Goal: Information Seeking & Learning: Learn about a topic

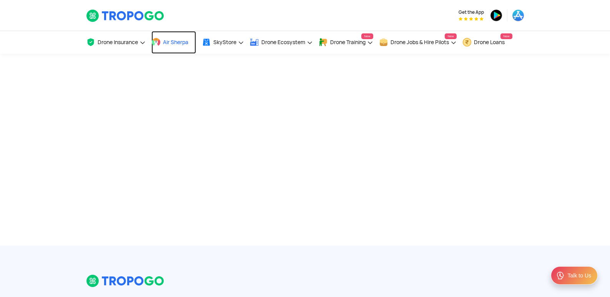
click at [179, 43] on span "Air Sherpa" at bounding box center [175, 42] width 25 height 6
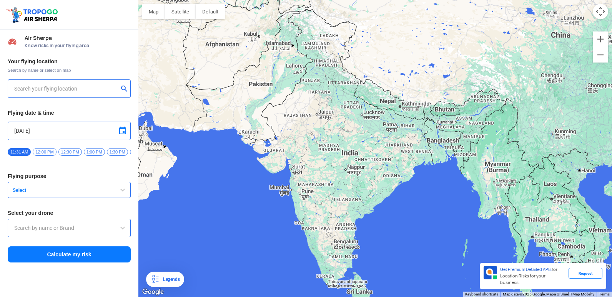
click at [56, 90] on input "text" at bounding box center [66, 88] width 104 height 9
click at [125, 88] on button "submit" at bounding box center [125, 90] width 9 height 8
click at [122, 87] on button "submit" at bounding box center [125, 90] width 9 height 8
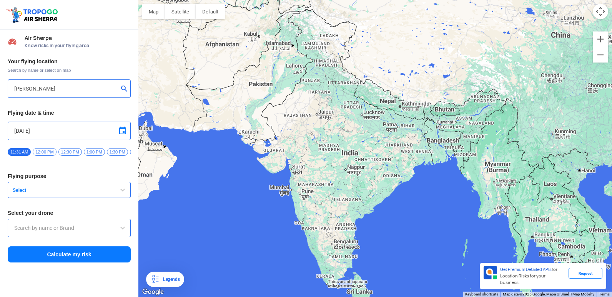
click at [83, 87] on input "vignan duvvada" at bounding box center [66, 88] width 104 height 9
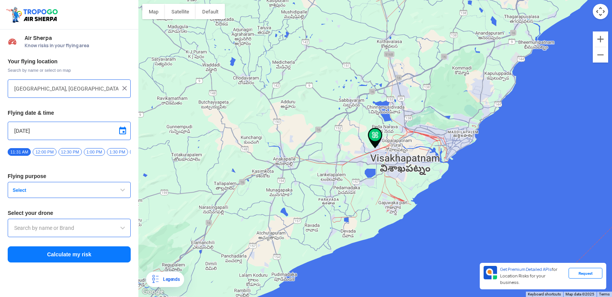
click at [96, 91] on input "Duvvada, Visakhapatnam, Andhra Pradesh 530049, India" at bounding box center [66, 88] width 104 height 9
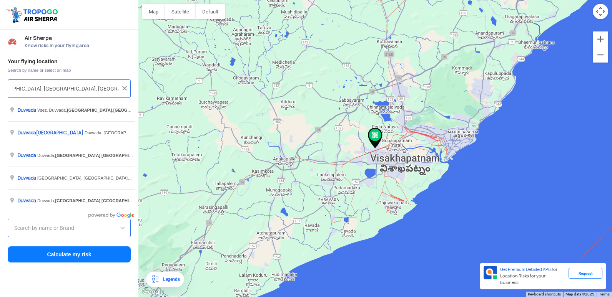
scroll to position [0, 32]
click at [92, 90] on input "Duvvada, Visakhapatnam, Andhra Pradesh 530049, India" at bounding box center [66, 88] width 104 height 9
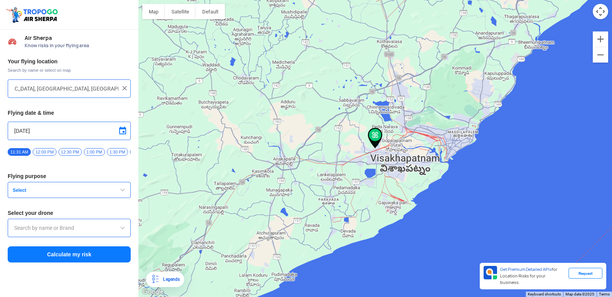
click at [370, 153] on div at bounding box center [375, 148] width 474 height 297
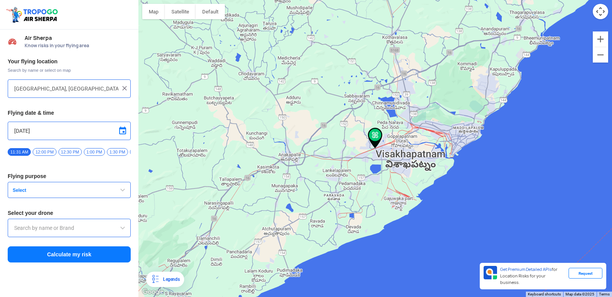
type input "Visakhapatnam, Andhra Pradesh, India"
click at [123, 87] on img at bounding box center [125, 89] width 8 height 8
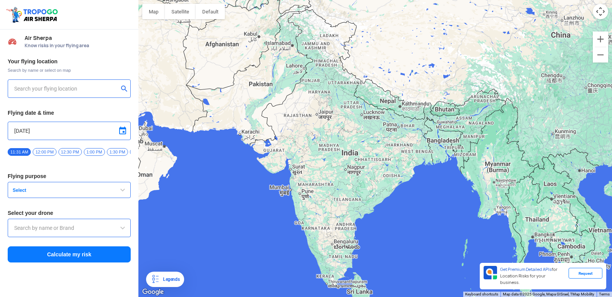
click at [100, 88] on input "text" at bounding box center [66, 88] width 104 height 9
click at [122, 86] on button "submit" at bounding box center [125, 90] width 9 height 8
click at [122, 88] on button "submit" at bounding box center [125, 90] width 9 height 8
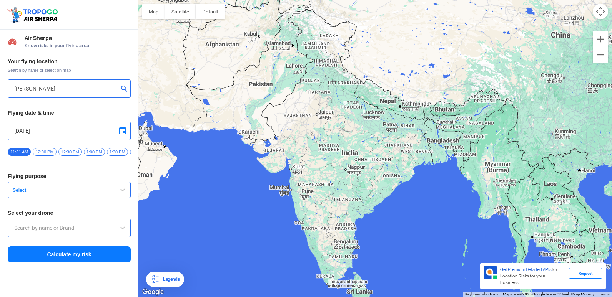
click at [122, 88] on button "submit" at bounding box center [125, 90] width 9 height 8
click at [101, 86] on input "vignan duvvada" at bounding box center [66, 88] width 104 height 9
click at [123, 90] on button "submit" at bounding box center [125, 90] width 9 height 8
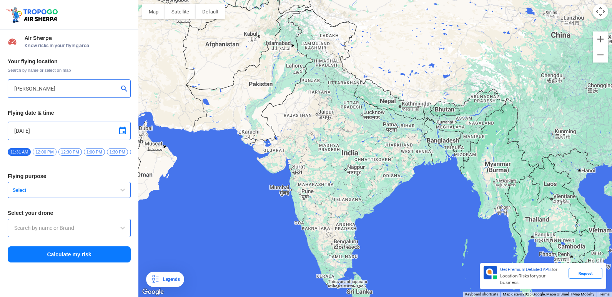
click at [123, 90] on button "submit" at bounding box center [125, 90] width 9 height 8
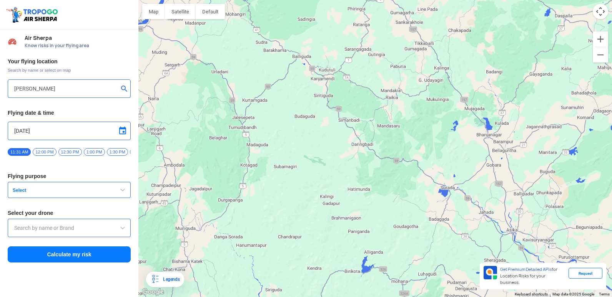
click at [122, 88] on button "submit" at bounding box center [125, 90] width 9 height 8
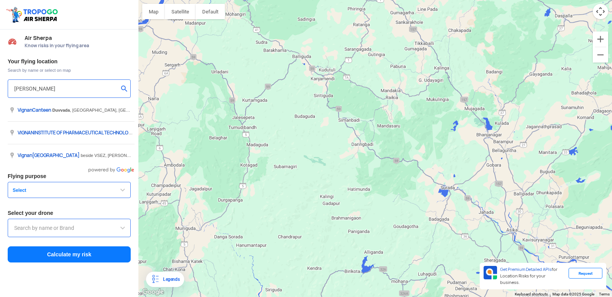
click at [117, 89] on input "vignan duvvada" at bounding box center [66, 88] width 104 height 9
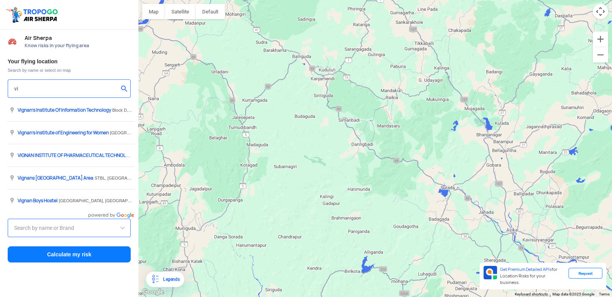
type input "v"
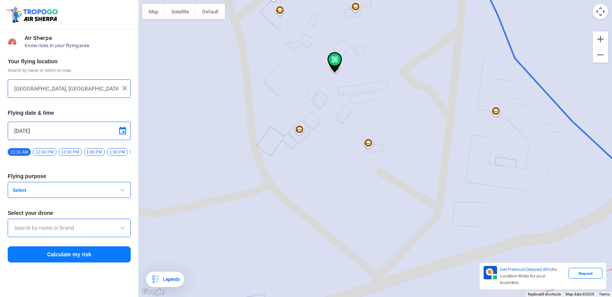
type input "144, Khattalwada, Wadgaon, Maharashtra 272176, India"
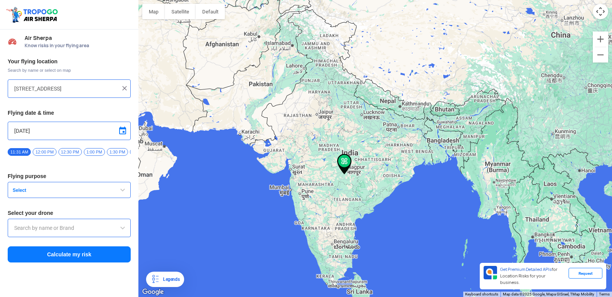
click at [100, 87] on input "144, Khattalwada, Wadgaon, Maharashtra 272176, India" at bounding box center [66, 88] width 104 height 9
click at [124, 91] on img at bounding box center [125, 89] width 8 height 8
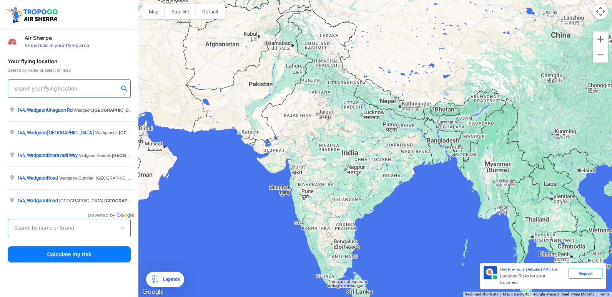
click at [106, 87] on input "text" at bounding box center [66, 88] width 104 height 9
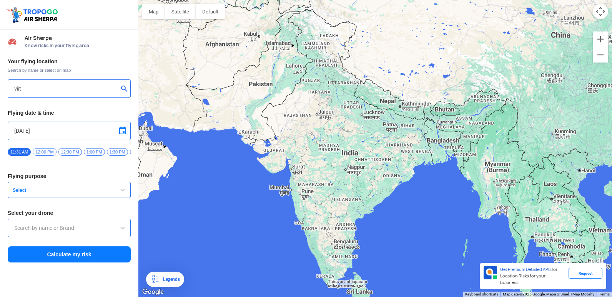
click at [122, 88] on button "submit" at bounding box center [125, 90] width 9 height 8
click at [103, 88] on input "viit" at bounding box center [66, 88] width 104 height 9
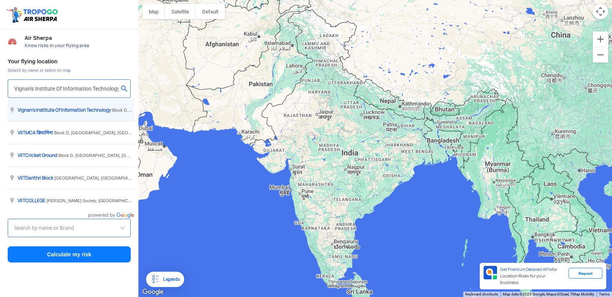
type input "[GEOGRAPHIC_DATA], [GEOGRAPHIC_DATA] 530049, [GEOGRAPHIC_DATA]"
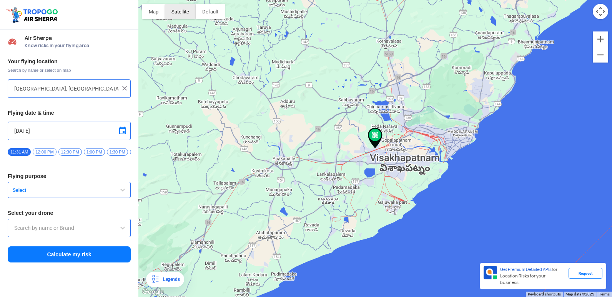
click at [178, 15] on button "Satellite" at bounding box center [180, 11] width 31 height 15
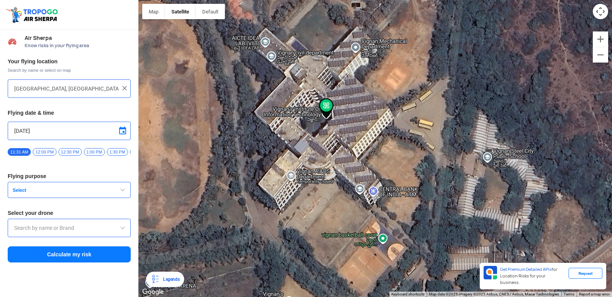
drag, startPoint x: 322, startPoint y: 36, endPoint x: 329, endPoint y: 146, distance: 110.6
click at [329, 146] on div at bounding box center [375, 148] width 474 height 297
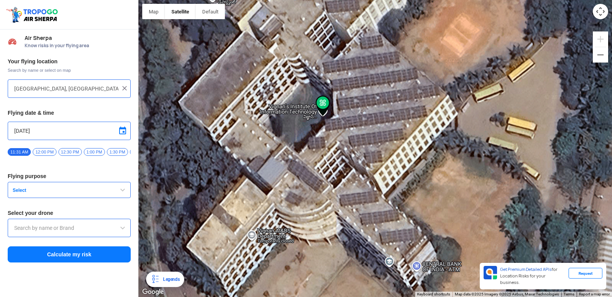
click at [101, 191] on span "Select" at bounding box center [58, 191] width 96 height 6
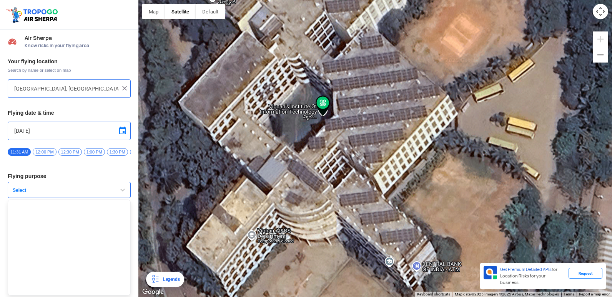
scroll to position [2, 0]
click at [101, 190] on span "Select" at bounding box center [58, 191] width 96 height 6
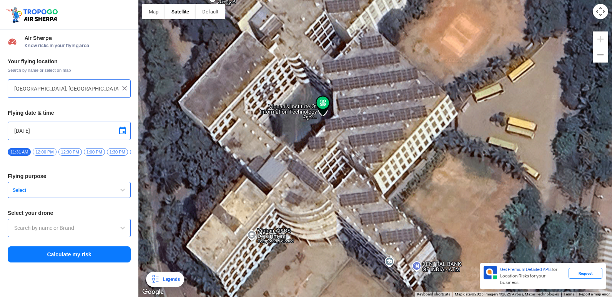
click at [101, 190] on button "Select" at bounding box center [69, 190] width 123 height 16
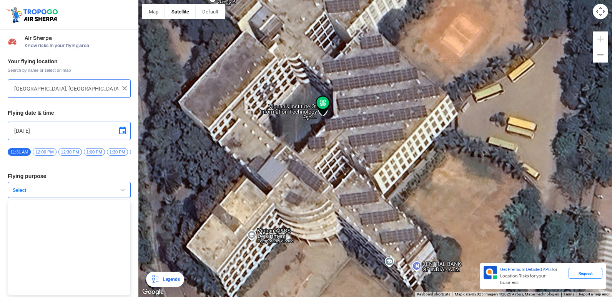
click at [101, 190] on button "Select" at bounding box center [69, 190] width 123 height 16
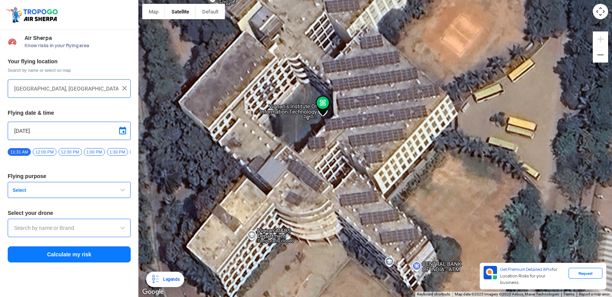
click at [90, 229] on input "text" at bounding box center [69, 228] width 110 height 9
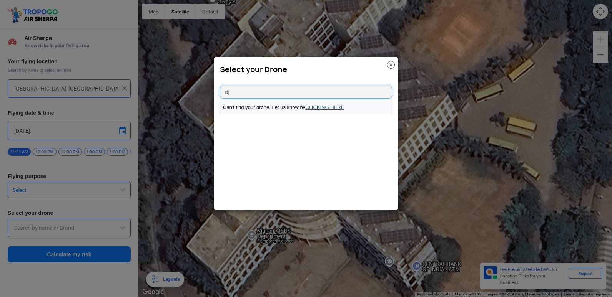
type input "dj"
click at [326, 107] on link "CLICKING HERE" at bounding box center [324, 108] width 39 height 6
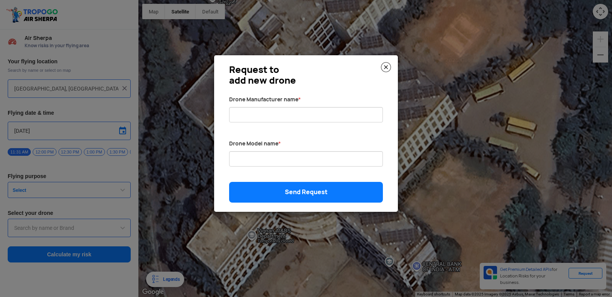
click at [385, 66] on img at bounding box center [386, 67] width 10 height 10
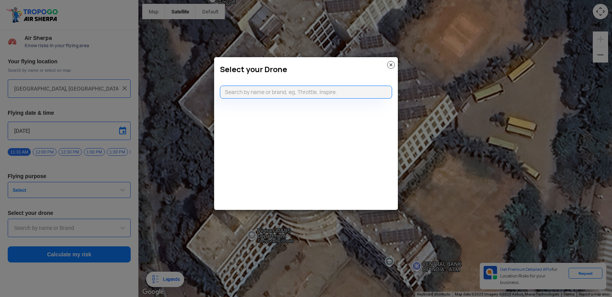
click at [389, 65] on img at bounding box center [391, 65] width 8 height 8
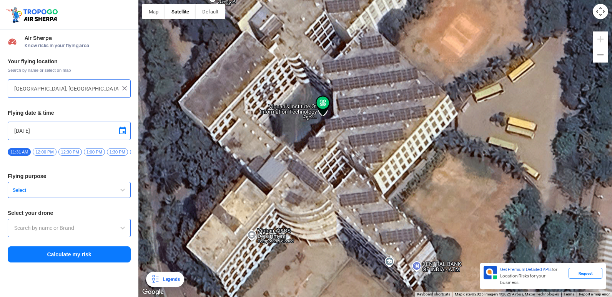
click at [117, 188] on button "Select" at bounding box center [69, 190] width 123 height 16
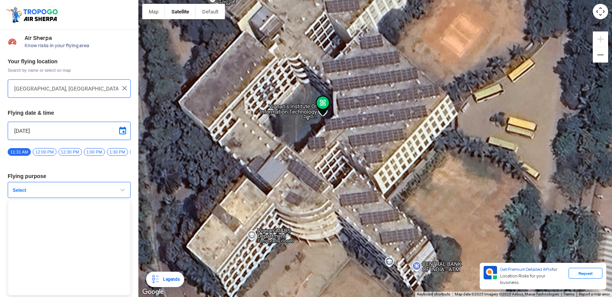
scroll to position [2, 0]
click at [92, 220] on ul at bounding box center [69, 248] width 123 height 96
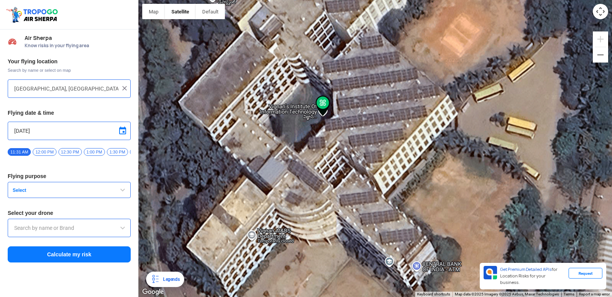
click at [92, 220] on div "Your flying location Search by name or select on map Block D, Visakhapatnam, An…" at bounding box center [69, 160] width 138 height 213
drag, startPoint x: 92, startPoint y: 220, endPoint x: 58, endPoint y: 195, distance: 42.4
click at [58, 194] on span "Select" at bounding box center [58, 191] width 96 height 6
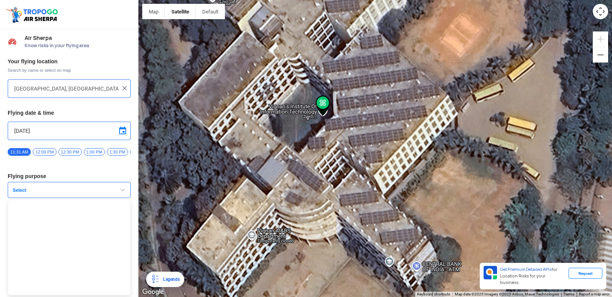
click at [58, 194] on span "Select" at bounding box center [58, 191] width 96 height 6
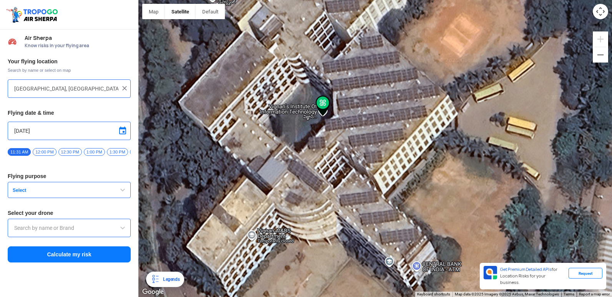
click at [83, 229] on input "text" at bounding box center [69, 228] width 110 height 9
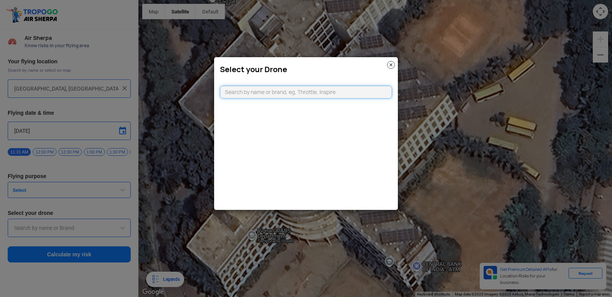
click at [297, 91] on input "text" at bounding box center [306, 92] width 172 height 13
click at [389, 65] on img at bounding box center [391, 65] width 8 height 8
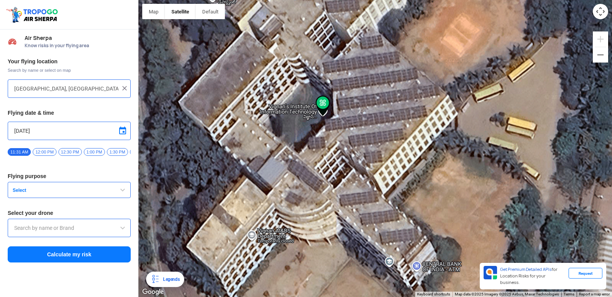
click at [114, 190] on button "Select" at bounding box center [69, 190] width 123 height 16
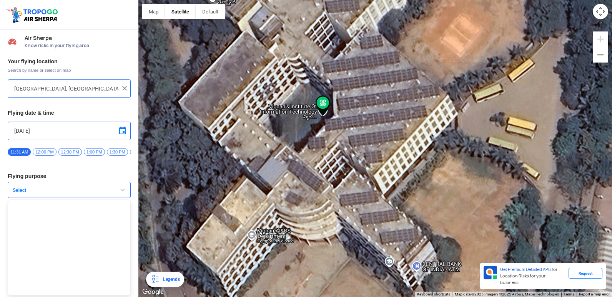
click at [114, 190] on button "Select" at bounding box center [69, 190] width 123 height 16
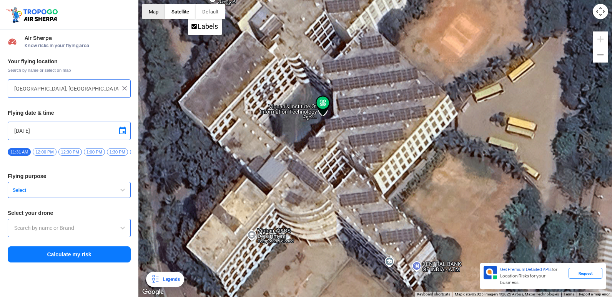
click at [159, 13] on button "Map" at bounding box center [153, 11] width 23 height 15
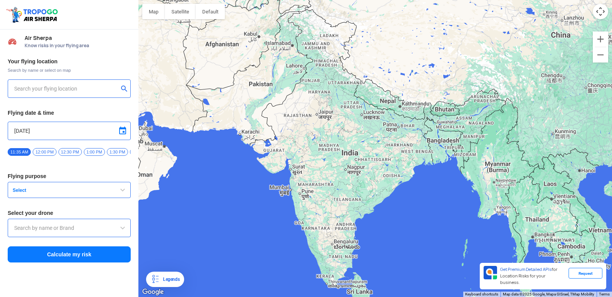
click at [76, 191] on span "Select" at bounding box center [58, 191] width 96 height 6
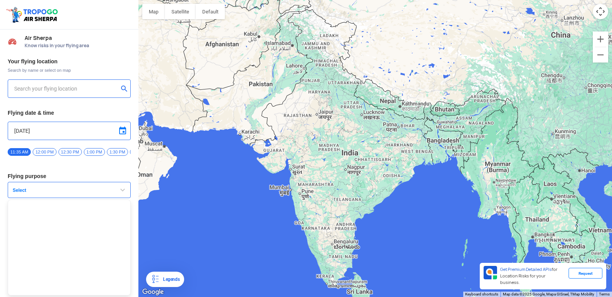
scroll to position [2, 0]
click at [94, 187] on button "Select" at bounding box center [69, 190] width 123 height 16
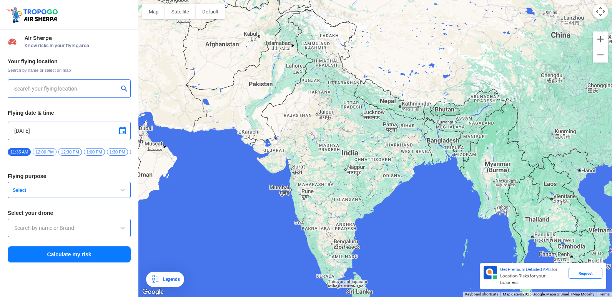
click at [72, 226] on div at bounding box center [69, 228] width 123 height 18
click at [62, 232] on input "text" at bounding box center [69, 228] width 110 height 9
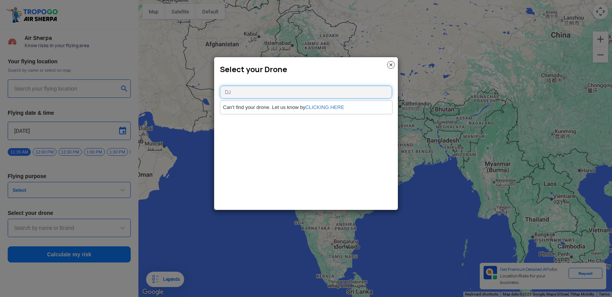
type input "DJ"
click at [391, 66] on img at bounding box center [391, 65] width 8 height 8
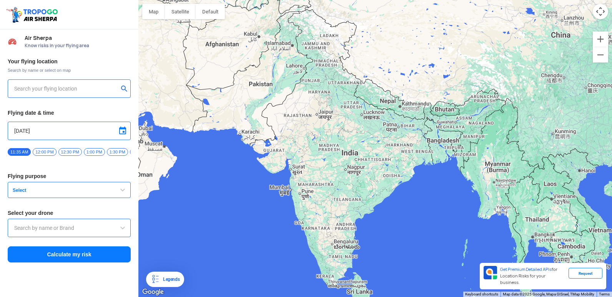
click at [52, 193] on span "Select" at bounding box center [58, 191] width 96 height 6
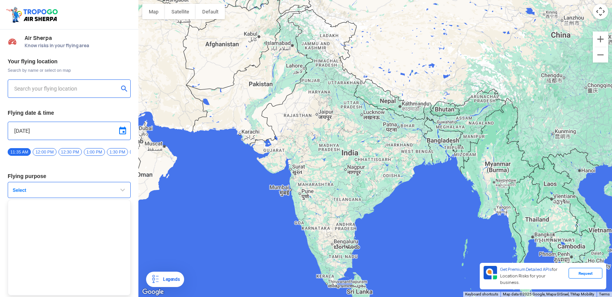
click at [58, 87] on input "text" at bounding box center [66, 88] width 104 height 9
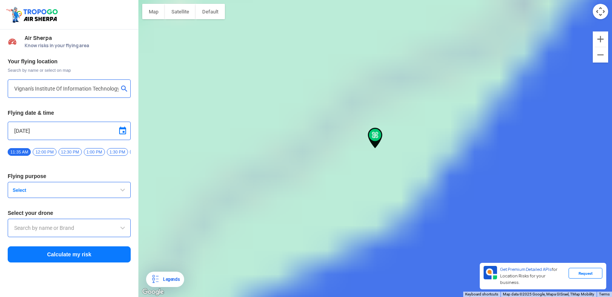
type input "[GEOGRAPHIC_DATA], [GEOGRAPHIC_DATA] 530049, [GEOGRAPHIC_DATA]"
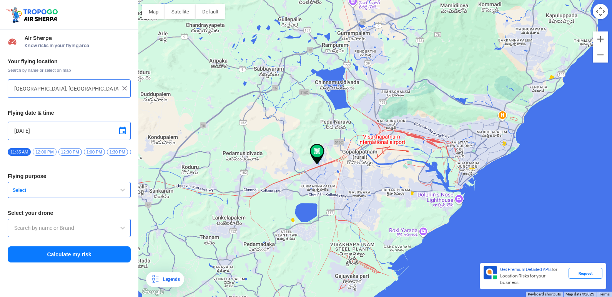
drag, startPoint x: 298, startPoint y: 116, endPoint x: 319, endPoint y: 167, distance: 55.5
click at [319, 165] on img at bounding box center [317, 154] width 15 height 21
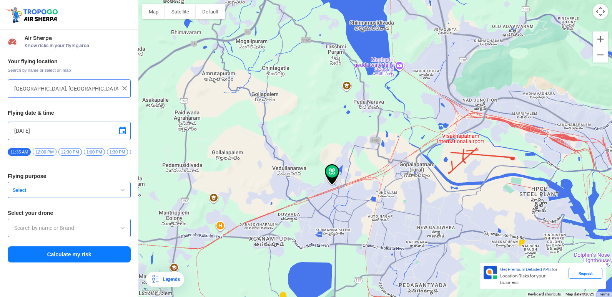
click at [75, 194] on span "Select" at bounding box center [58, 191] width 96 height 6
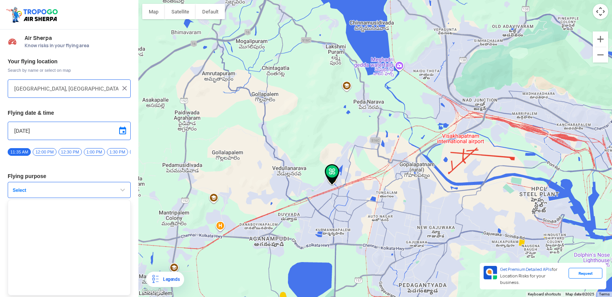
scroll to position [2, 0]
click at [75, 194] on span "Select" at bounding box center [58, 191] width 96 height 6
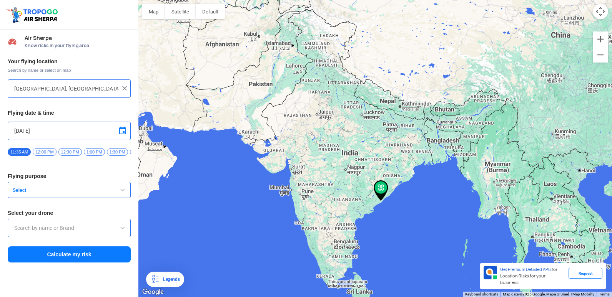
click at [62, 194] on span "Select" at bounding box center [58, 191] width 96 height 6
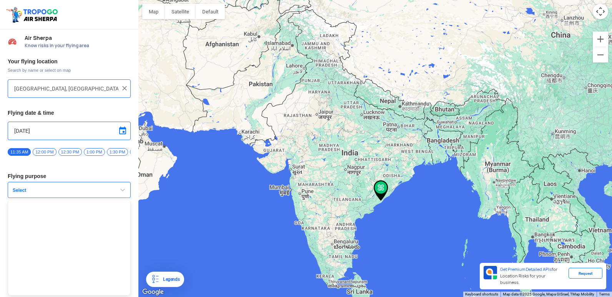
scroll to position [2, 0]
click at [62, 194] on span "Select" at bounding box center [58, 191] width 96 height 6
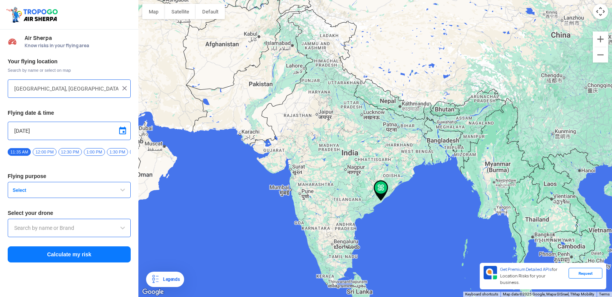
scroll to position [0, 0]
click at [44, 228] on input "text" at bounding box center [69, 228] width 110 height 9
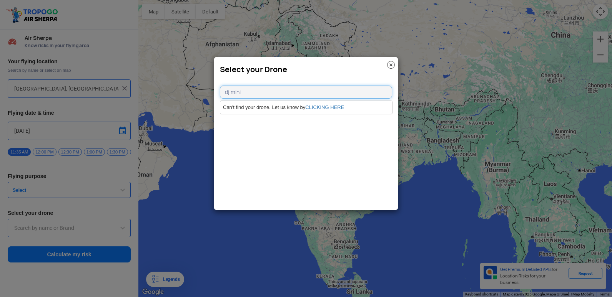
type input "dj mini"
click at [393, 65] on img at bounding box center [391, 65] width 8 height 8
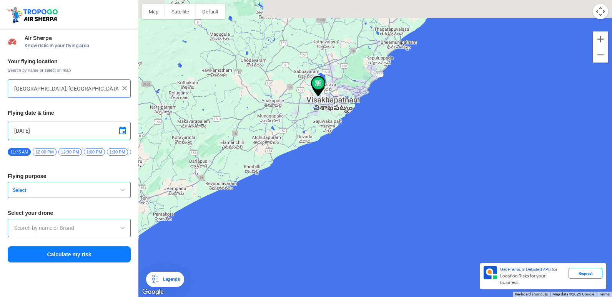
drag, startPoint x: 290, startPoint y: 78, endPoint x: 299, endPoint y: 117, distance: 39.4
click at [299, 113] on div at bounding box center [375, 148] width 474 height 297
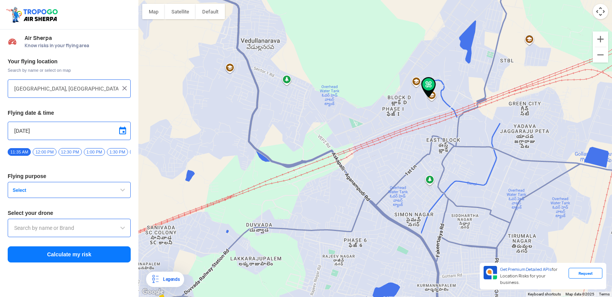
drag, startPoint x: 515, startPoint y: 95, endPoint x: 420, endPoint y: 156, distance: 112.4
click at [420, 156] on div at bounding box center [375, 148] width 474 height 297
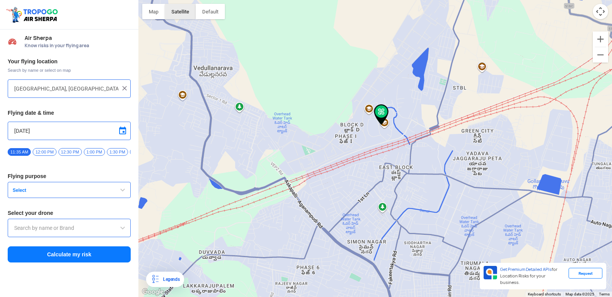
click at [178, 15] on button "Satellite" at bounding box center [180, 11] width 31 height 15
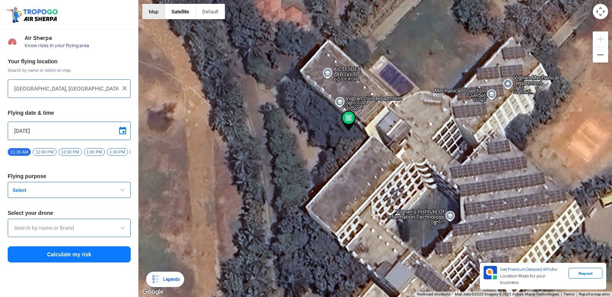
click at [158, 16] on button "Map" at bounding box center [153, 11] width 23 height 15
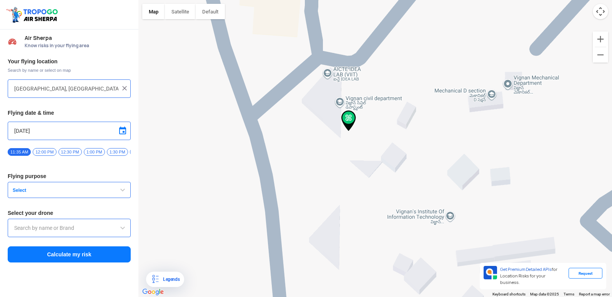
click at [52, 193] on span "Select" at bounding box center [58, 191] width 96 height 6
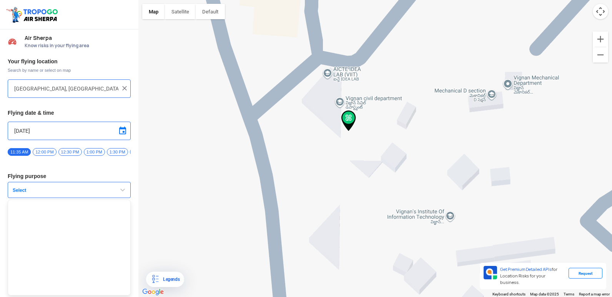
click at [52, 193] on span "Select" at bounding box center [58, 191] width 96 height 6
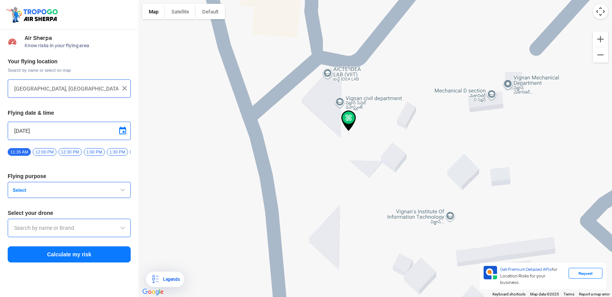
click at [58, 187] on button "Select" at bounding box center [69, 190] width 123 height 16
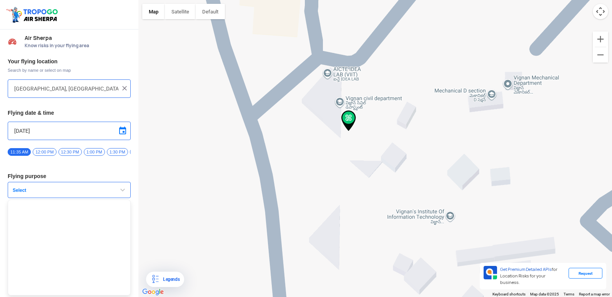
scroll to position [2, 0]
click at [63, 188] on button "Select" at bounding box center [69, 190] width 123 height 16
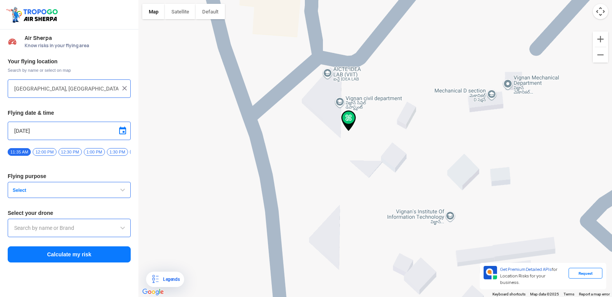
click at [78, 233] on input "text" at bounding box center [69, 228] width 110 height 9
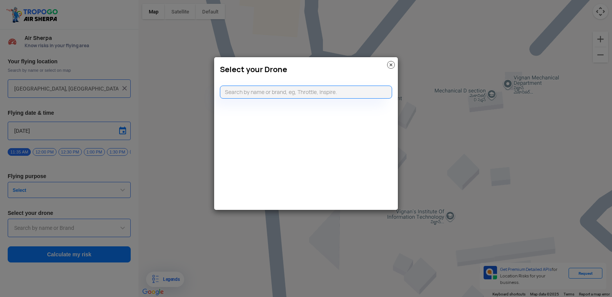
click at [388, 65] on img at bounding box center [391, 65] width 8 height 8
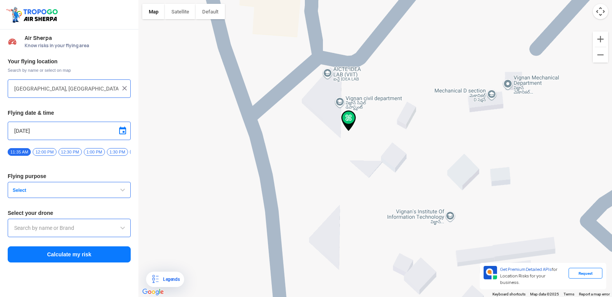
click at [39, 193] on span "Select" at bounding box center [58, 191] width 96 height 6
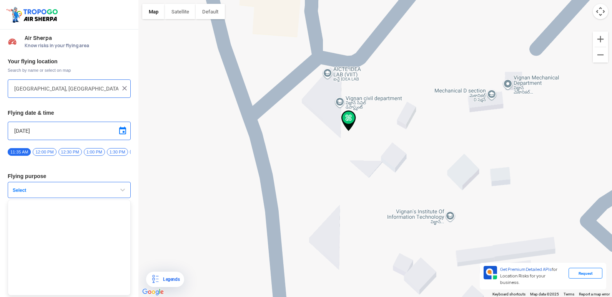
scroll to position [2, 0]
click at [95, 260] on ul at bounding box center [69, 248] width 123 height 96
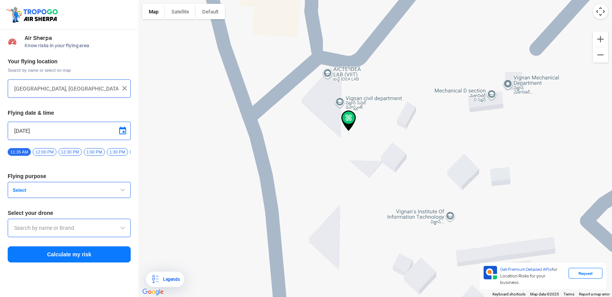
scroll to position [0, 0]
click at [561, 96] on div at bounding box center [375, 148] width 474 height 297
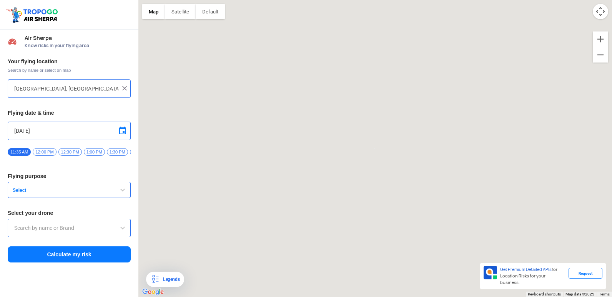
type input "Mechanical Department, Block D, Visakhapatnam, Andhra Pradesh 530049, India"
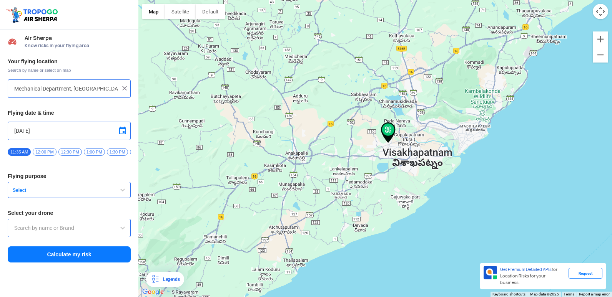
click at [65, 184] on div "Your flying location Search by name or select on map Mechanical Department, Blo…" at bounding box center [69, 160] width 138 height 213
click at [65, 189] on button "Select" at bounding box center [69, 190] width 123 height 16
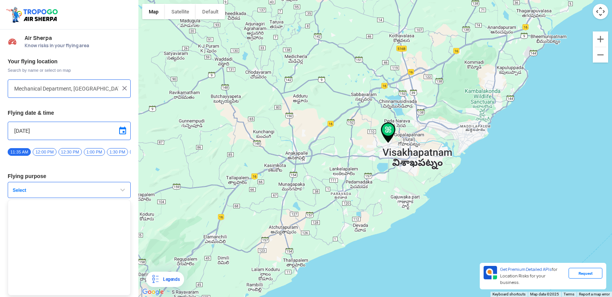
click at [65, 189] on button "Select" at bounding box center [69, 190] width 123 height 16
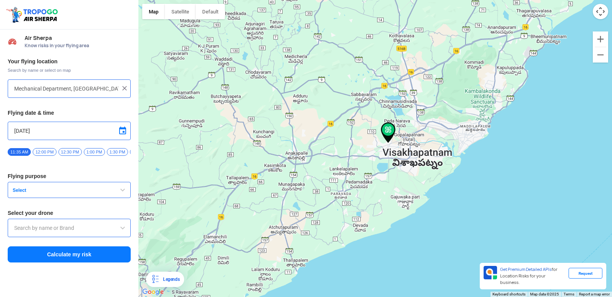
click at [73, 193] on span "Select" at bounding box center [58, 191] width 96 height 6
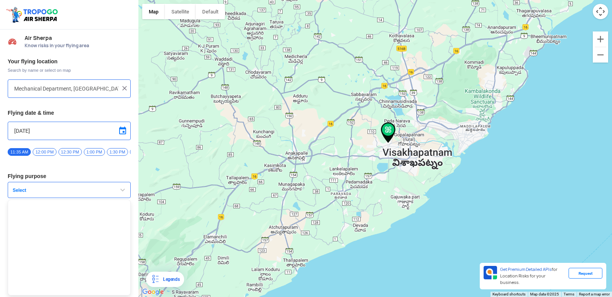
scroll to position [2, 0]
click at [86, 256] on ul at bounding box center [69, 248] width 123 height 96
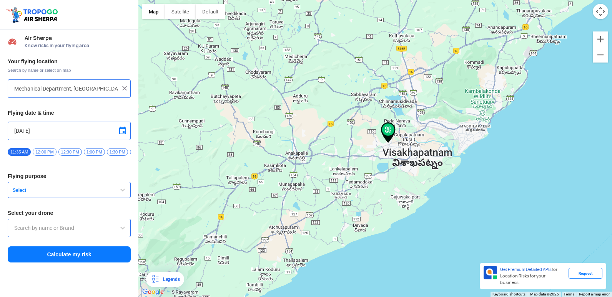
click at [94, 190] on button "Select" at bounding box center [69, 190] width 123 height 16
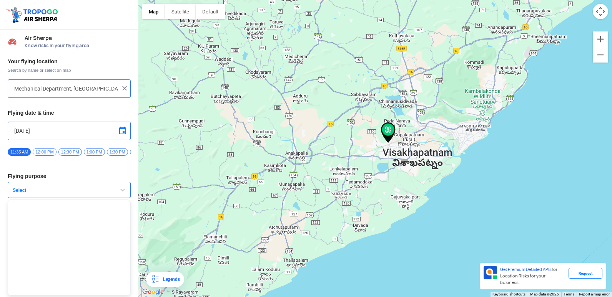
click at [94, 190] on button "Select" at bounding box center [69, 190] width 123 height 16
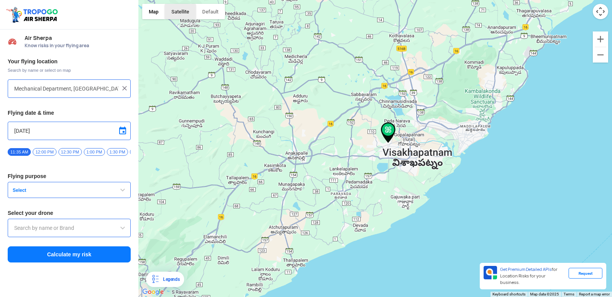
click at [173, 14] on button "Satellite" at bounding box center [180, 11] width 31 height 15
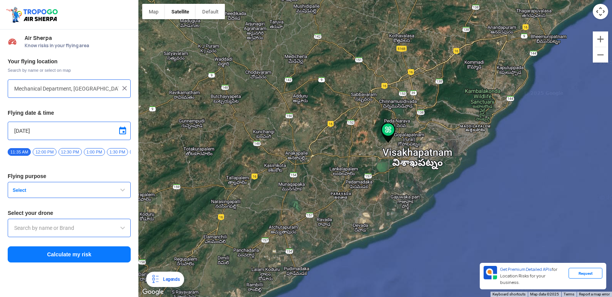
click at [79, 193] on span "Select" at bounding box center [58, 191] width 96 height 6
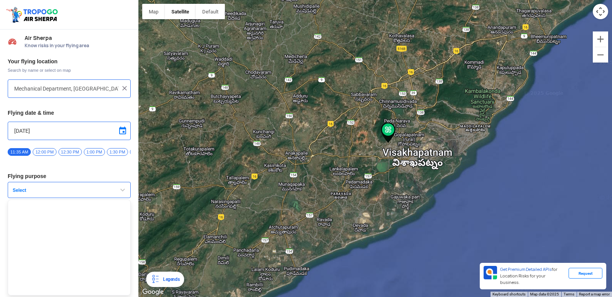
click at [79, 193] on span "Select" at bounding box center [58, 191] width 96 height 6
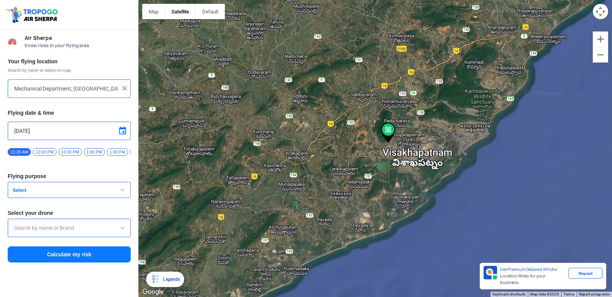
click at [83, 226] on div at bounding box center [69, 228] width 123 height 18
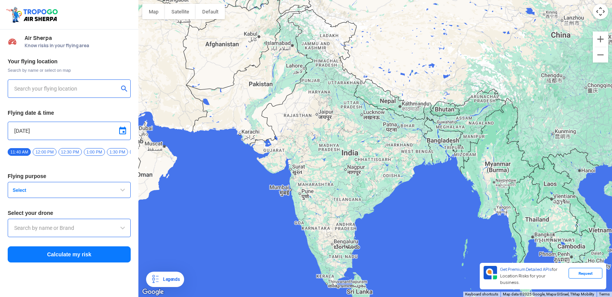
click at [109, 88] on input "text" at bounding box center [66, 88] width 104 height 9
type input "[GEOGRAPHIC_DATA], [GEOGRAPHIC_DATA] 530049, [GEOGRAPHIC_DATA]"
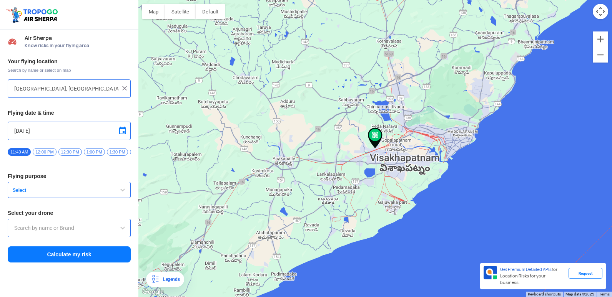
click at [63, 189] on button "Select" at bounding box center [69, 190] width 123 height 16
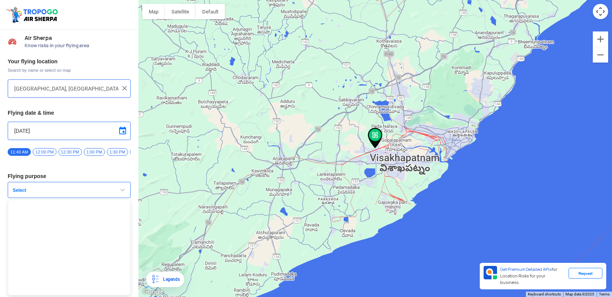
click at [63, 189] on button "Select" at bounding box center [69, 190] width 123 height 16
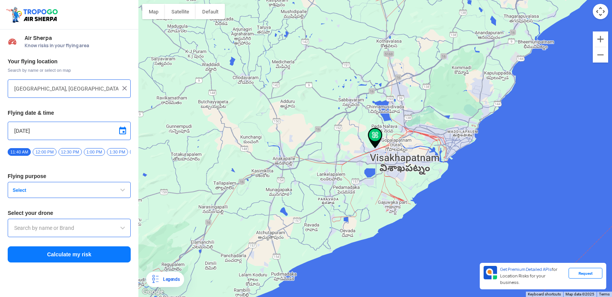
click at [37, 153] on span "12:00 PM" at bounding box center [44, 152] width 23 height 8
click at [76, 151] on span "12:30 PM" at bounding box center [69, 152] width 23 height 8
drag, startPoint x: 106, startPoint y: 154, endPoint x: 58, endPoint y: 161, distance: 48.6
click at [58, 161] on div "11:40 AM 12:00 PM 12:30 PM 1:00 PM 1:30 PM 2:00 PM 2:30 PM 3:00 PM 3:30 PM 4:00…" at bounding box center [69, 154] width 123 height 13
drag, startPoint x: 58, startPoint y: 161, endPoint x: 113, endPoint y: 150, distance: 56.4
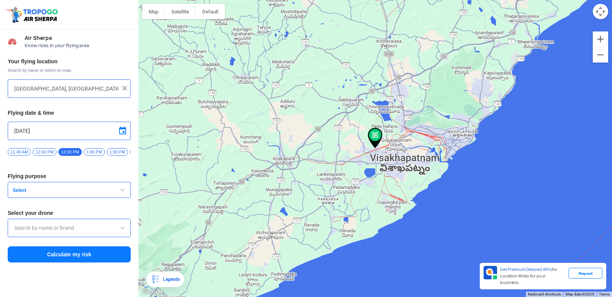
click at [113, 150] on span "1:30 PM" at bounding box center [117, 152] width 21 height 8
click at [79, 193] on span "Select" at bounding box center [58, 191] width 96 height 6
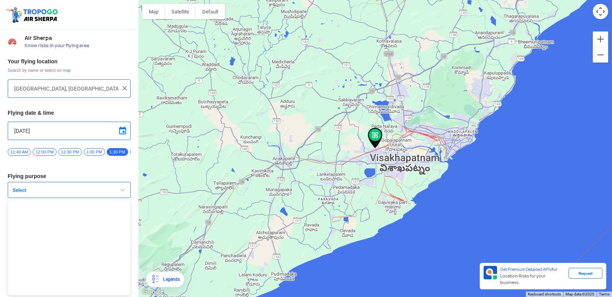
click at [79, 193] on span "Select" at bounding box center [58, 191] width 96 height 6
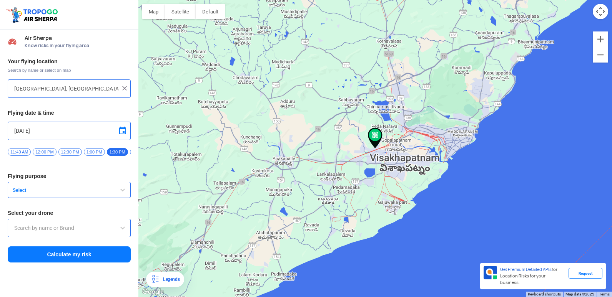
click at [45, 236] on div at bounding box center [69, 228] width 123 height 18
click at [49, 252] on button "Calculate my risk" at bounding box center [69, 255] width 123 height 16
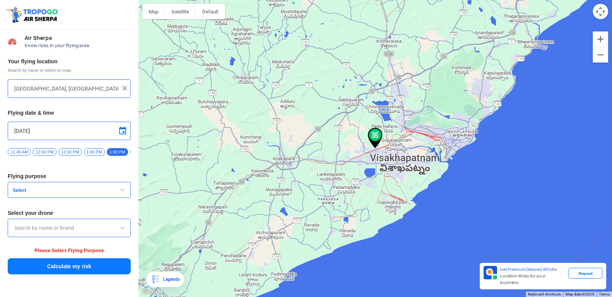
click at [57, 198] on button "Select" at bounding box center [69, 190] width 123 height 16
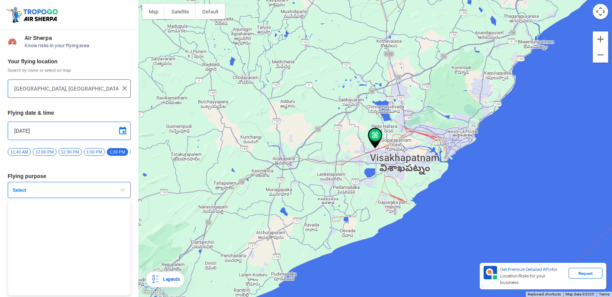
scroll to position [2, 0]
click at [68, 190] on span "Select" at bounding box center [58, 191] width 96 height 6
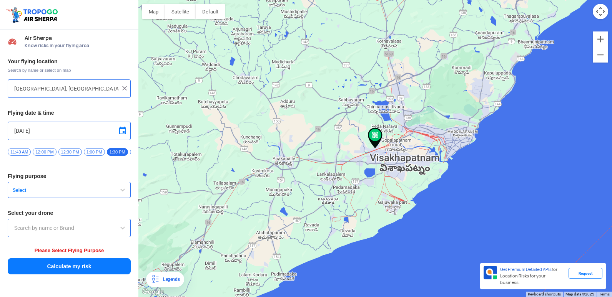
click at [63, 229] on input "text" at bounding box center [69, 228] width 110 height 9
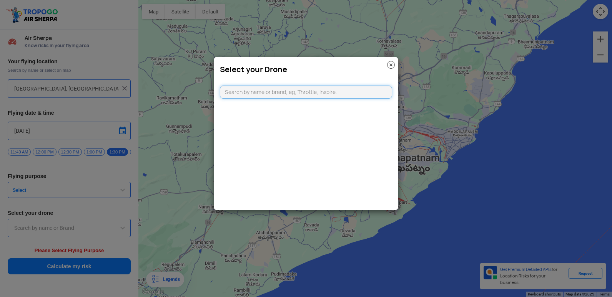
click at [273, 94] on input "text" at bounding box center [306, 92] width 172 height 13
type input "viit"
click at [329, 104] on li "Can't find your drone. Let us know by CLICKING HERE" at bounding box center [306, 107] width 172 height 13
click at [328, 107] on link "CLICKING HERE" at bounding box center [324, 108] width 39 height 6
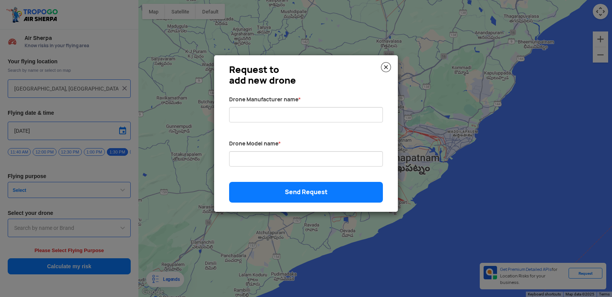
click at [328, 107] on div "Drone Manufacturer name *" at bounding box center [305, 116] width 165 height 40
click at [311, 115] on input "Drone Manufacturer name *" at bounding box center [306, 114] width 154 height 15
type input "dj mini"
click at [286, 156] on input "Drone Manufacturer name *" at bounding box center [306, 158] width 154 height 15
click at [303, 183] on div "Send Request" at bounding box center [305, 192] width 165 height 21
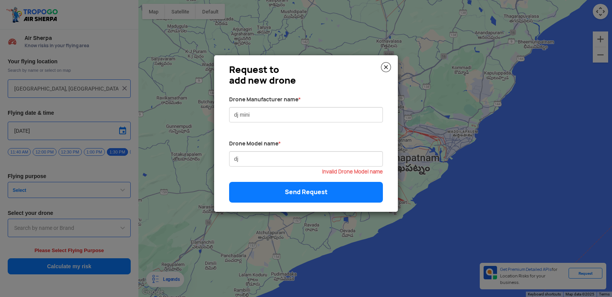
click at [300, 189] on div "Send Request" at bounding box center [305, 192] width 165 height 21
click at [294, 199] on div "Send Request" at bounding box center [305, 192] width 165 height 21
click at [272, 159] on input "dj" at bounding box center [306, 158] width 154 height 15
type input "dji"
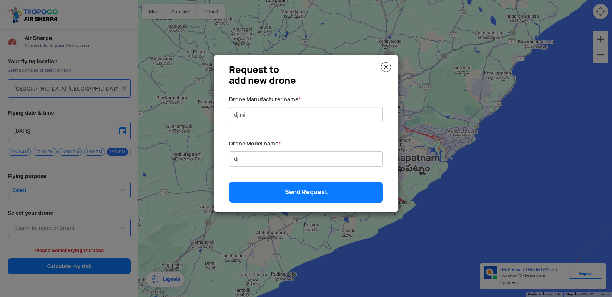
click at [286, 193] on link "Send Request" at bounding box center [306, 192] width 154 height 21
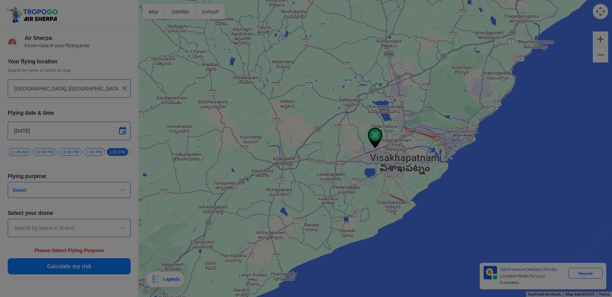
click at [286, 193] on modal-container "Something went wrong Sincere Apologies for Inconvenience. Please try again afte…" at bounding box center [306, 148] width 612 height 297
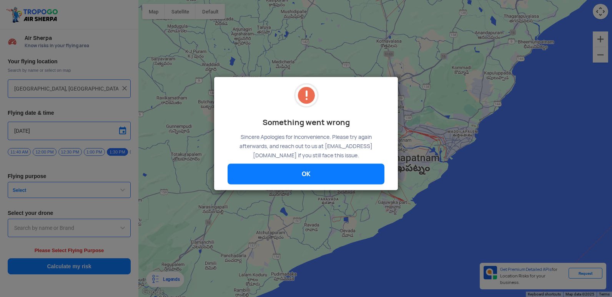
click at [286, 191] on div "Something went wrong Sincere Apologies for Inconvenience. Please try again afte…" at bounding box center [306, 133] width 184 height 113
drag, startPoint x: 286, startPoint y: 193, endPoint x: 250, endPoint y: 181, distance: 38.3
click at [250, 181] on link "OK" at bounding box center [306, 174] width 157 height 21
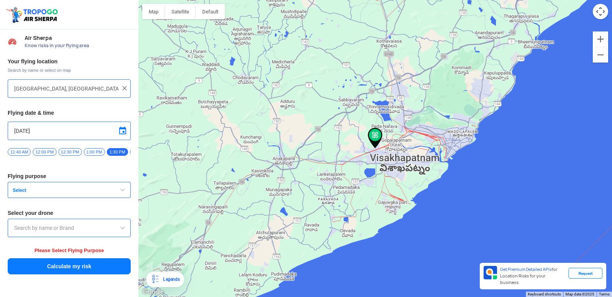
click at [70, 230] on input "text" at bounding box center [69, 228] width 110 height 9
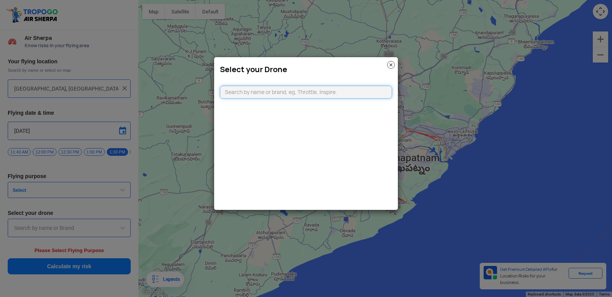
click at [287, 92] on input "text" at bounding box center [306, 92] width 172 height 13
click at [394, 63] on img at bounding box center [391, 65] width 8 height 8
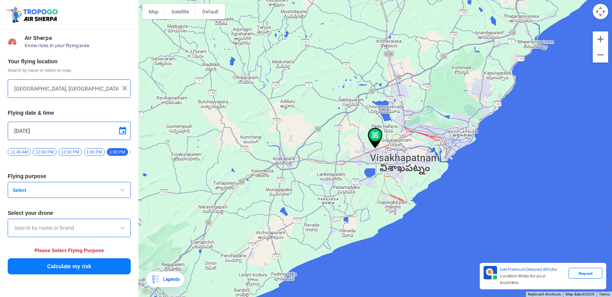
click at [73, 193] on span "Select" at bounding box center [58, 191] width 96 height 6
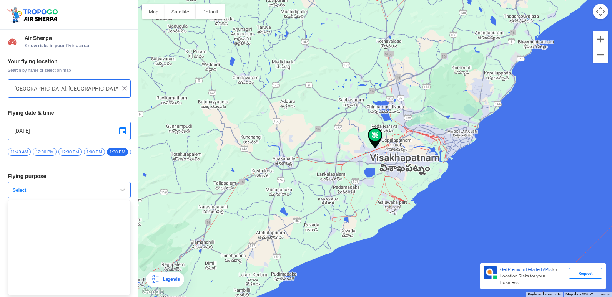
scroll to position [2, 0]
click at [97, 149] on span "1:00 PM" at bounding box center [94, 152] width 21 height 8
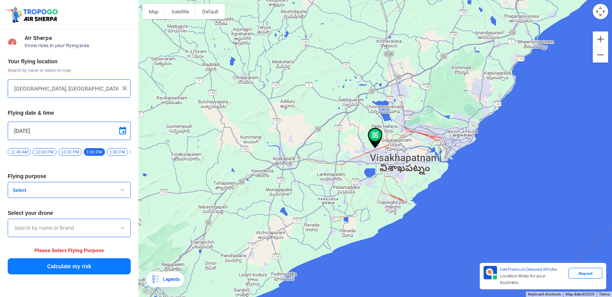
click at [123, 130] on span at bounding box center [122, 130] width 9 height 9
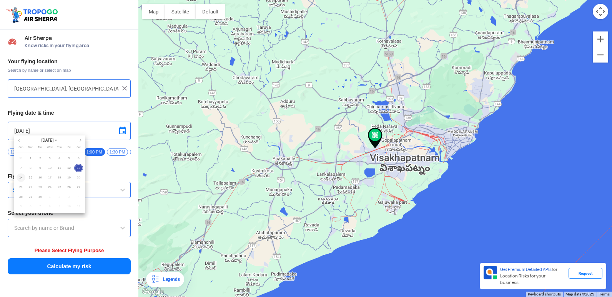
click at [20, 178] on span "14" at bounding box center [21, 178] width 9 height 9
type input "14/9/2025"
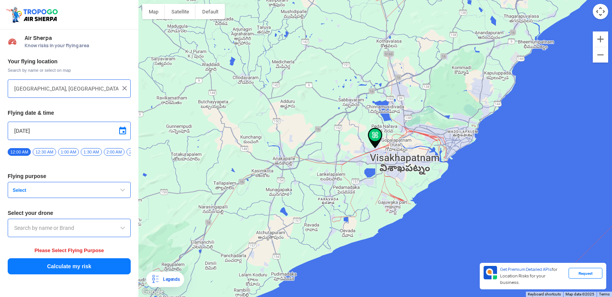
click at [39, 191] on span "Select" at bounding box center [58, 191] width 96 height 6
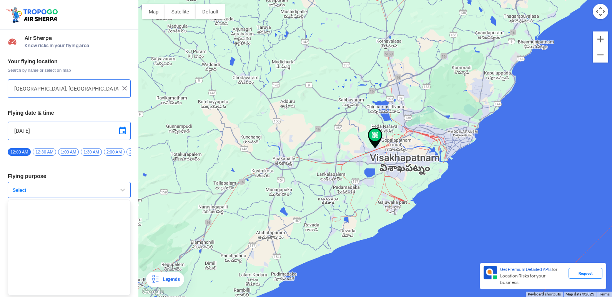
scroll to position [2, 0]
click at [64, 186] on button "Select" at bounding box center [69, 190] width 123 height 16
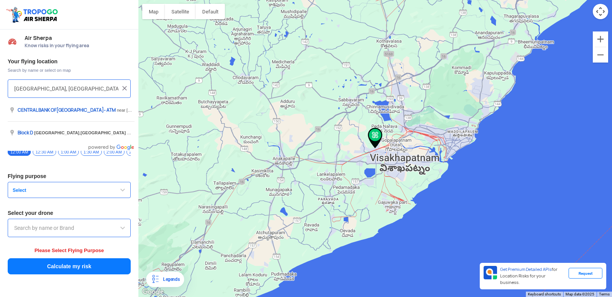
drag, startPoint x: 93, startPoint y: 88, endPoint x: 0, endPoint y: 100, distance: 93.7
click at [0, 100] on html "Location Risk Score Air Sherpa Know risks in your flying area Your flying locat…" at bounding box center [306, 148] width 612 height 297
click at [124, 89] on img at bounding box center [125, 89] width 8 height 8
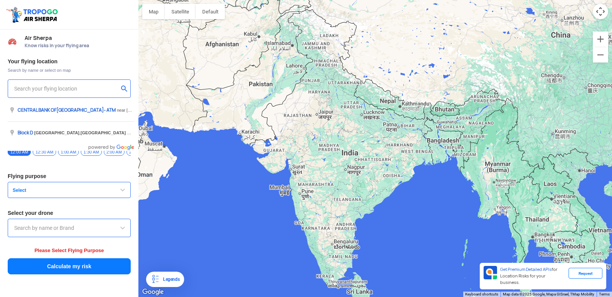
click at [89, 93] on input "text" at bounding box center [66, 88] width 104 height 9
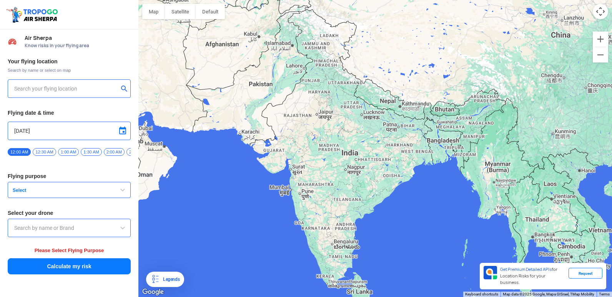
click at [89, 93] on input "text" at bounding box center [66, 88] width 104 height 9
type input "[GEOGRAPHIC_DATA], [GEOGRAPHIC_DATA] 530049, [GEOGRAPHIC_DATA]"
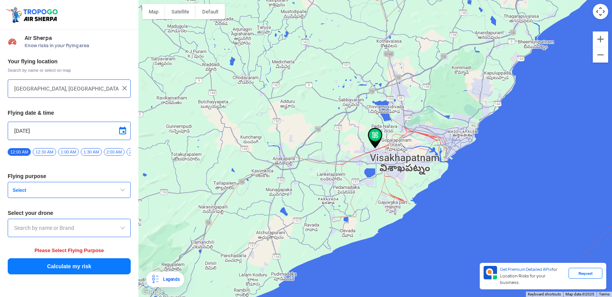
click at [48, 198] on button "Select" at bounding box center [69, 190] width 123 height 16
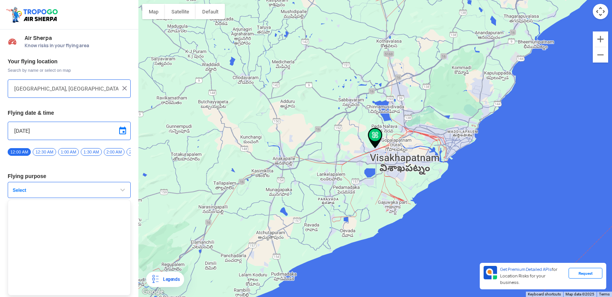
click at [48, 198] on button "Select" at bounding box center [69, 190] width 123 height 16
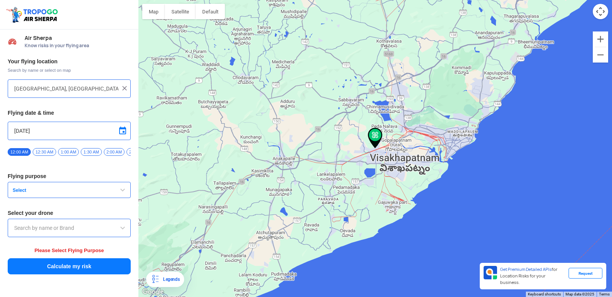
click at [67, 192] on span "Select" at bounding box center [58, 191] width 96 height 6
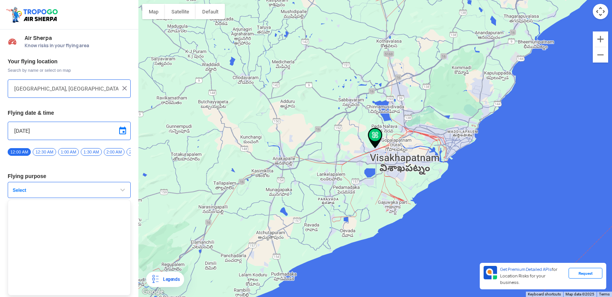
scroll to position [2, 0]
click at [63, 191] on span "Select" at bounding box center [58, 191] width 96 height 6
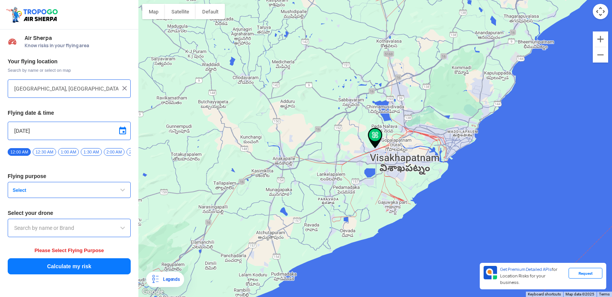
click at [53, 232] on input "text" at bounding box center [69, 228] width 110 height 9
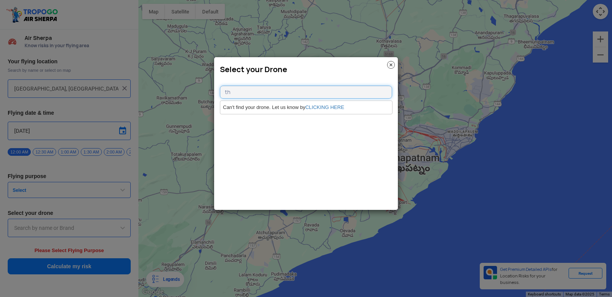
type input "th"
click at [390, 66] on img at bounding box center [391, 65] width 8 height 8
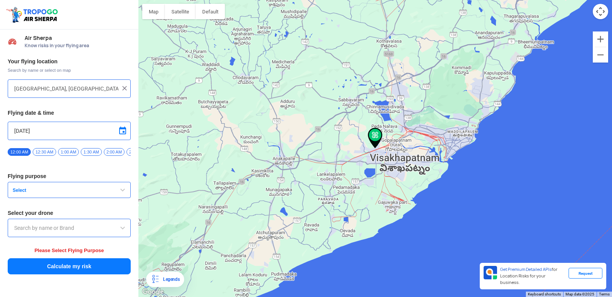
click at [90, 197] on button "Select" at bounding box center [69, 190] width 123 height 16
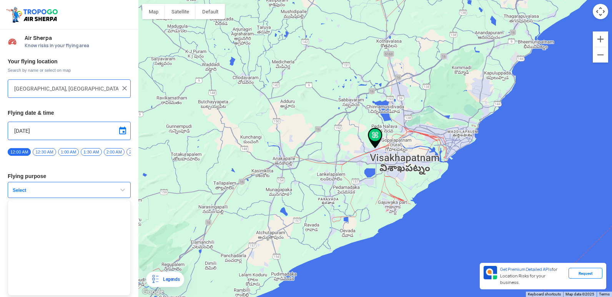
scroll to position [2, 0]
click at [110, 194] on button "Select" at bounding box center [69, 190] width 123 height 16
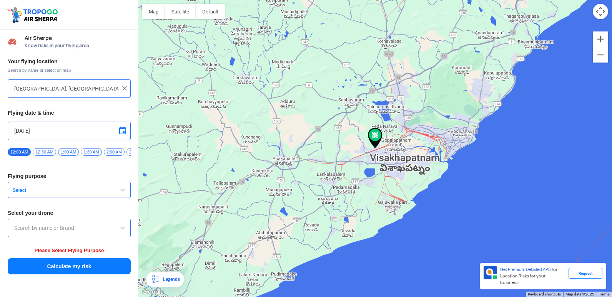
click at [79, 230] on input "text" at bounding box center [69, 228] width 110 height 9
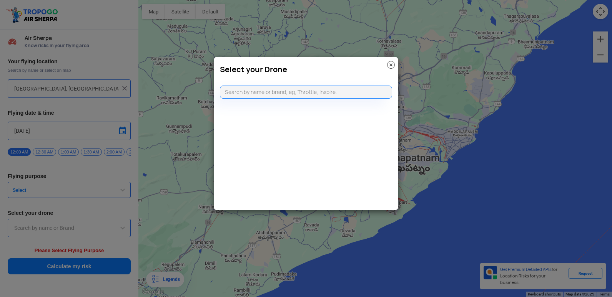
click at [391, 63] on img at bounding box center [391, 65] width 8 height 8
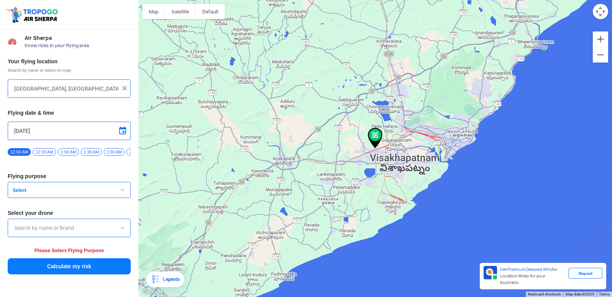
click at [382, 193] on div at bounding box center [375, 148] width 474 height 297
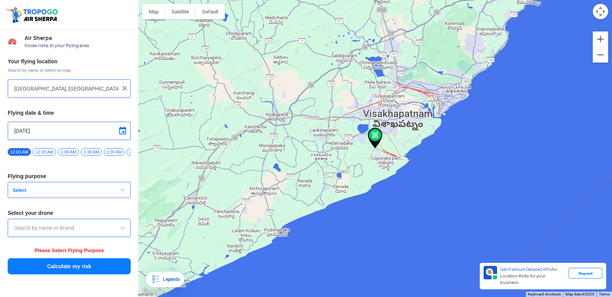
type input "Siddeswaram, Visakhapatnam Steel Plant, Visakhapatnam, Gajuwaka part, Andhra Pr…"
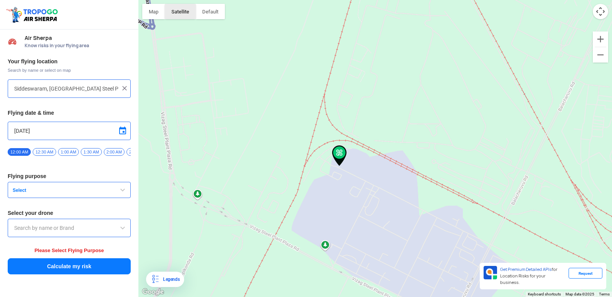
click at [186, 7] on button "Satellite" at bounding box center [180, 11] width 31 height 15
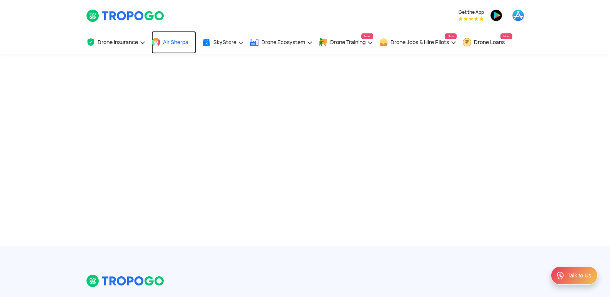
click at [170, 42] on span "Air Sherpa" at bounding box center [175, 42] width 25 height 6
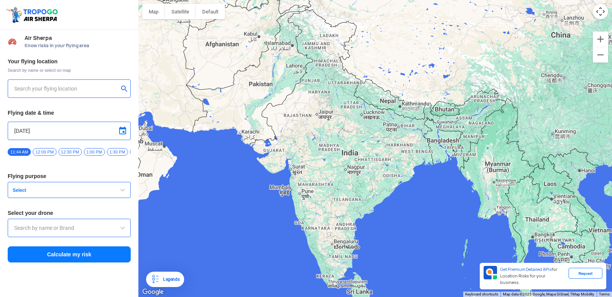
click at [55, 194] on span "Select" at bounding box center [58, 191] width 96 height 6
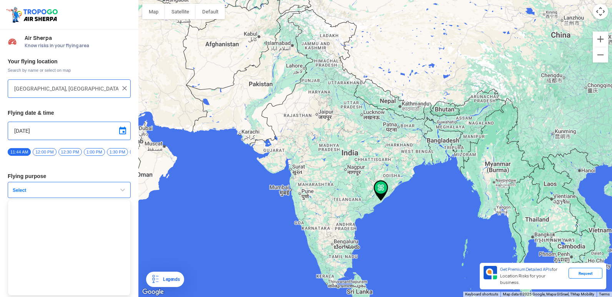
scroll to position [2, 0]
click at [112, 189] on button "Select" at bounding box center [69, 190] width 123 height 16
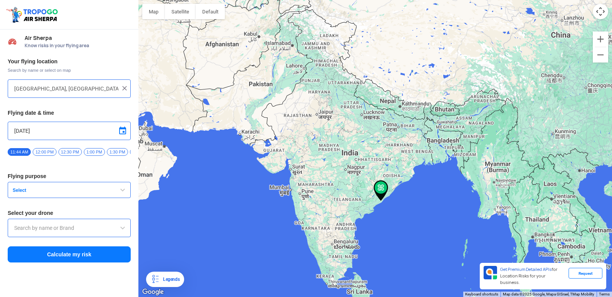
click at [77, 254] on button "Calculate my risk" at bounding box center [69, 255] width 123 height 16
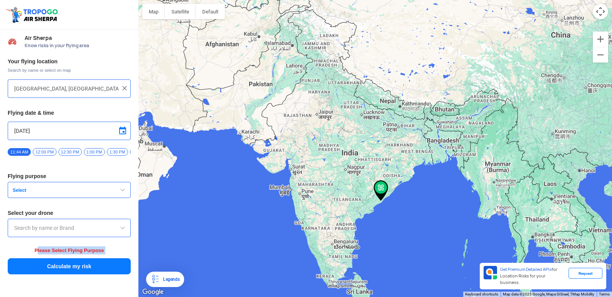
click at [77, 254] on span "Please Select Flying Purpose" at bounding box center [70, 251] width 70 height 6
drag, startPoint x: 77, startPoint y: 254, endPoint x: 78, endPoint y: 265, distance: 10.8
click at [78, 265] on button "Calculate my risk" at bounding box center [69, 267] width 123 height 16
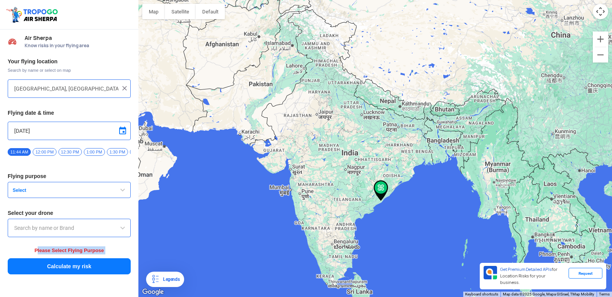
click at [78, 265] on button "Calculate my risk" at bounding box center [69, 267] width 123 height 16
click at [236, 214] on div at bounding box center [375, 148] width 474 height 297
type input "Unnamed Road"
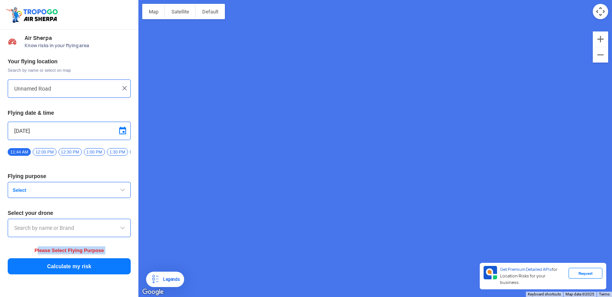
click at [182, 20] on div at bounding box center [375, 148] width 474 height 297
click at [182, 17] on button "Satellite" at bounding box center [180, 11] width 31 height 15
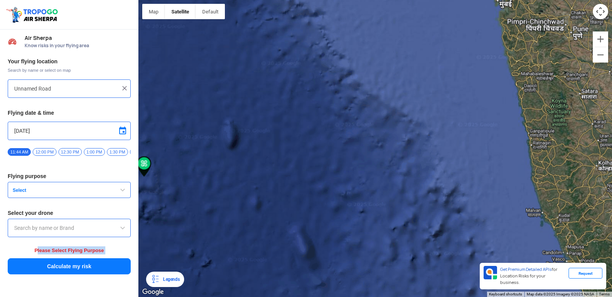
drag, startPoint x: 169, startPoint y: 180, endPoint x: 297, endPoint y: 196, distance: 129.7
click at [297, 196] on div at bounding box center [375, 148] width 474 height 297
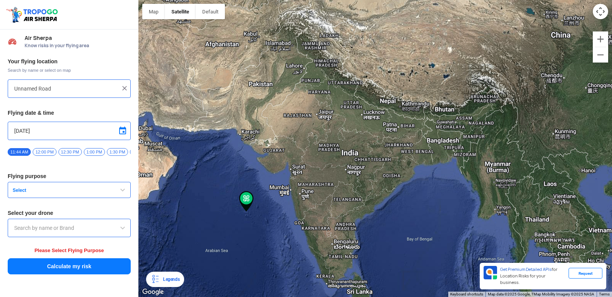
click at [90, 87] on input "Unnamed Road" at bounding box center [66, 88] width 104 height 9
click at [127, 90] on img at bounding box center [125, 89] width 8 height 8
click at [125, 87] on button "submit" at bounding box center [125, 90] width 9 height 8
click at [108, 88] on input "text" at bounding box center [66, 88] width 104 height 9
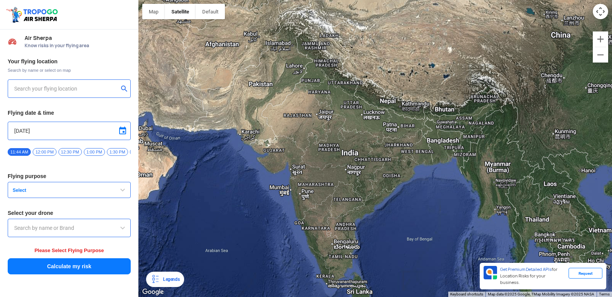
click at [108, 88] on input "text" at bounding box center [66, 88] width 104 height 9
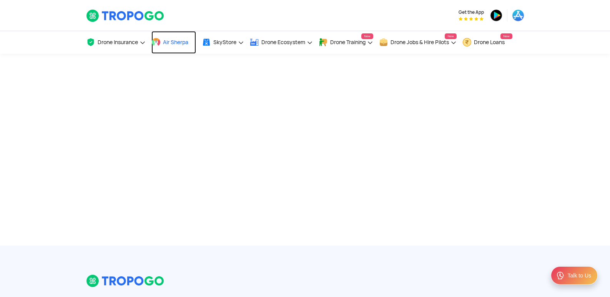
click at [173, 41] on span "Air Sherpa" at bounding box center [175, 42] width 25 height 6
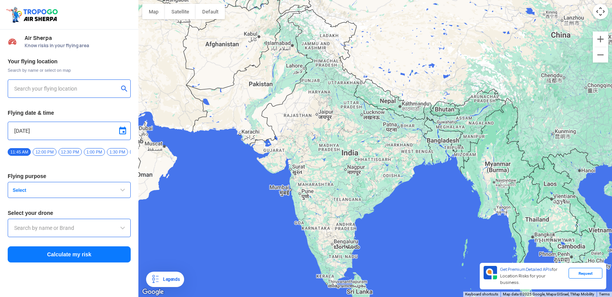
click at [88, 87] on input "text" at bounding box center [66, 88] width 104 height 9
click at [182, 17] on button "Satellite" at bounding box center [180, 11] width 31 height 15
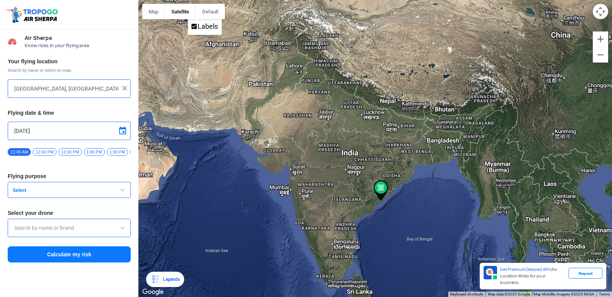
click at [104, 84] on div "[GEOGRAPHIC_DATA], [GEOGRAPHIC_DATA] 530049, [GEOGRAPHIC_DATA]" at bounding box center [69, 89] width 123 height 18
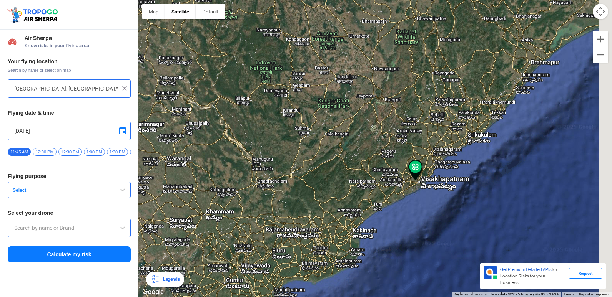
drag, startPoint x: 522, startPoint y: 175, endPoint x: 409, endPoint y: 210, distance: 117.9
click at [435, 227] on div at bounding box center [375, 148] width 474 height 297
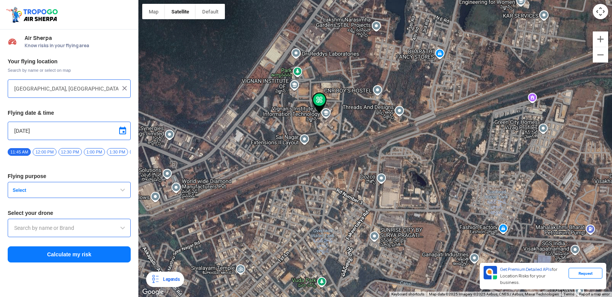
drag, startPoint x: 330, startPoint y: 91, endPoint x: 330, endPoint y: 153, distance: 61.9
click at [330, 153] on div at bounding box center [375, 148] width 474 height 297
click at [324, 98] on img at bounding box center [319, 103] width 15 height 21
click at [170, 281] on div "Legends" at bounding box center [170, 279] width 20 height 9
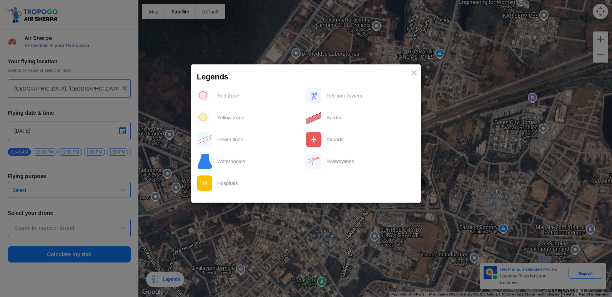
click at [235, 95] on div "Red Zone" at bounding box center [259, 96] width 93 height 16
click at [222, 97] on div "Red Zone" at bounding box center [259, 96] width 93 height 16
click at [198, 91] on img at bounding box center [203, 96] width 12 height 12
click at [201, 94] on img at bounding box center [203, 96] width 12 height 12
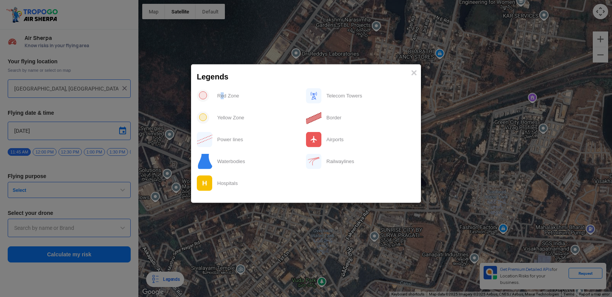
click at [223, 94] on div "Red Zone" at bounding box center [259, 96] width 93 height 16
click at [416, 75] on span "×" at bounding box center [414, 73] width 6 height 12
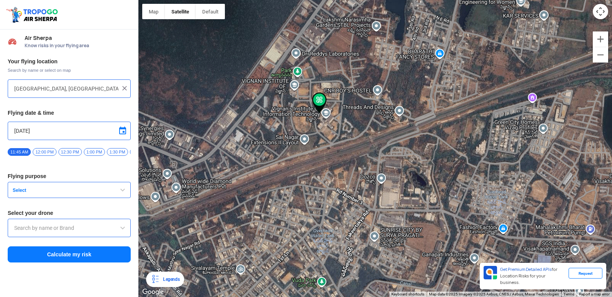
click at [105, 233] on input "text" at bounding box center [69, 228] width 110 height 9
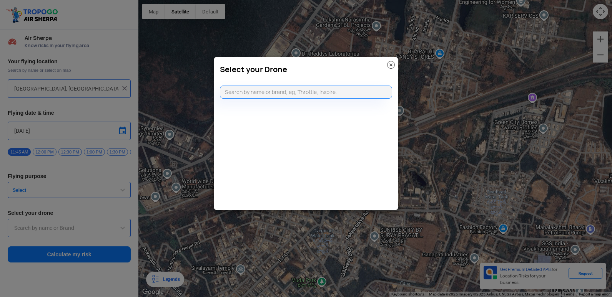
click at [392, 65] on img at bounding box center [391, 65] width 8 height 8
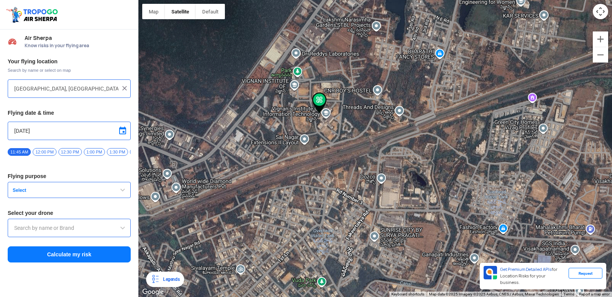
click at [88, 190] on button "Select" at bounding box center [69, 190] width 123 height 16
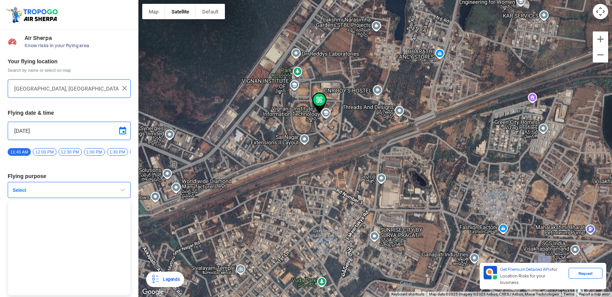
click at [429, 131] on div at bounding box center [375, 148] width 474 height 297
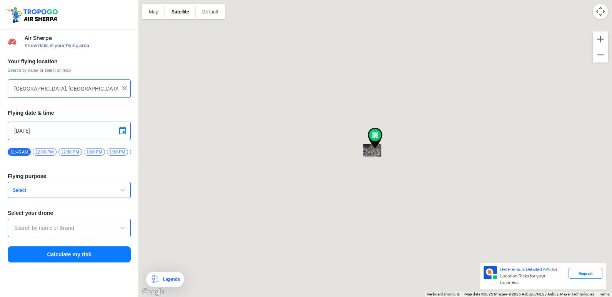
type input "Visakhapatnam, Andhra Pradesh, India"
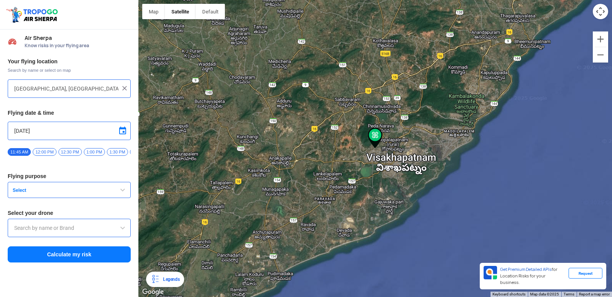
click at [85, 192] on span "Select" at bounding box center [58, 191] width 96 height 6
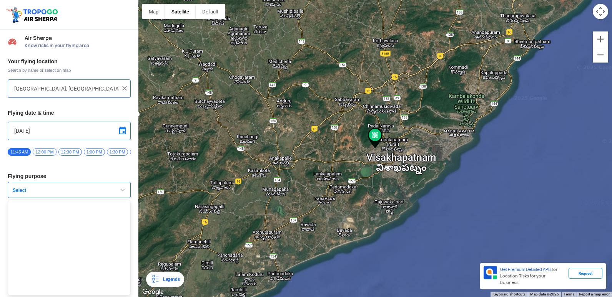
scroll to position [2, 0]
click at [83, 194] on span "Select" at bounding box center [58, 191] width 96 height 6
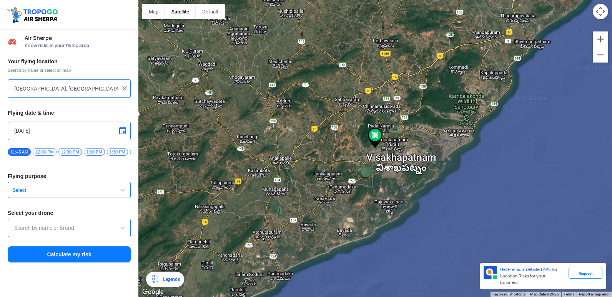
scroll to position [0, 0]
click at [91, 229] on input "text" at bounding box center [69, 228] width 110 height 9
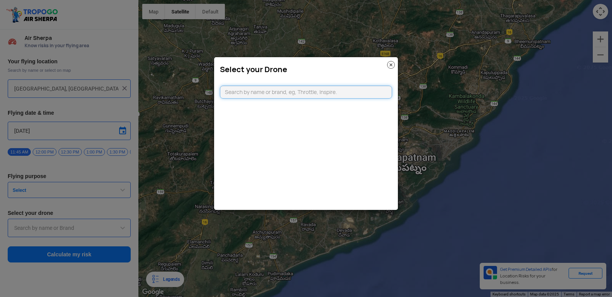
click at [322, 91] on input "text" at bounding box center [306, 92] width 172 height 13
drag, startPoint x: 392, startPoint y: 64, endPoint x: 388, endPoint y: 67, distance: 5.5
click at [392, 64] on img at bounding box center [391, 65] width 8 height 8
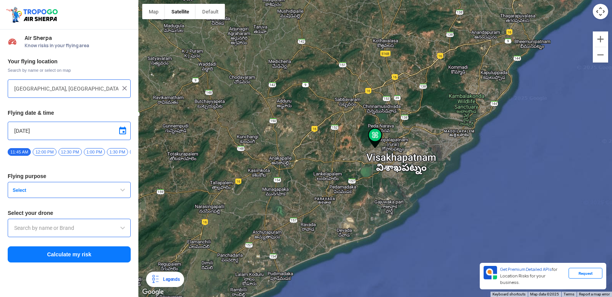
click at [155, 285] on div "Legends" at bounding box center [165, 279] width 38 height 15
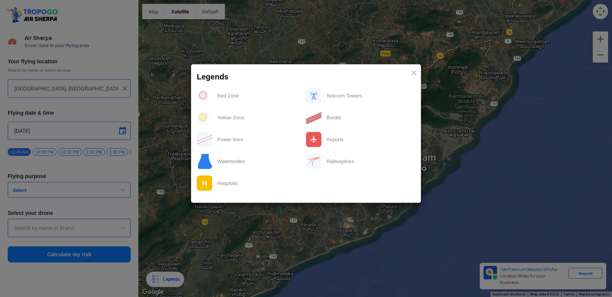
click at [233, 184] on div "Hospitals" at bounding box center [259, 184] width 93 height 16
click at [204, 184] on img at bounding box center [205, 184] width 16 height 16
click at [411, 73] on span "×" at bounding box center [414, 73] width 6 height 12
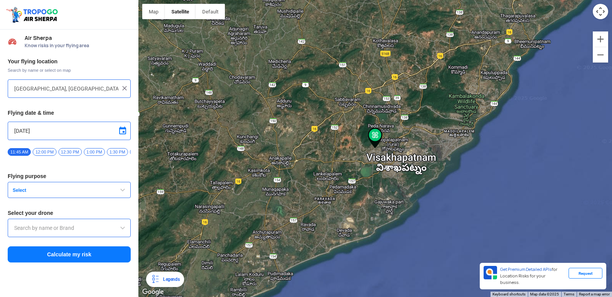
click at [56, 259] on button "Calculate my risk" at bounding box center [69, 255] width 123 height 16
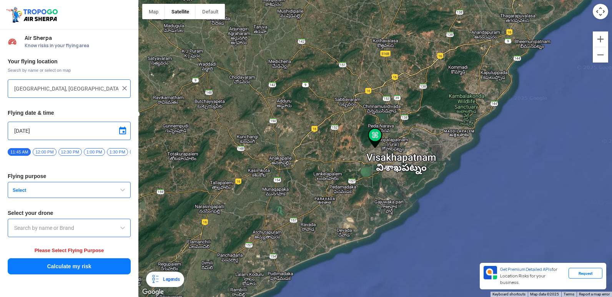
click at [59, 238] on div at bounding box center [69, 228] width 123 height 18
click at [72, 204] on div "Your flying location Search by name or select on map Visakhapatnam, Andhra Prad…" at bounding box center [69, 166] width 138 height 225
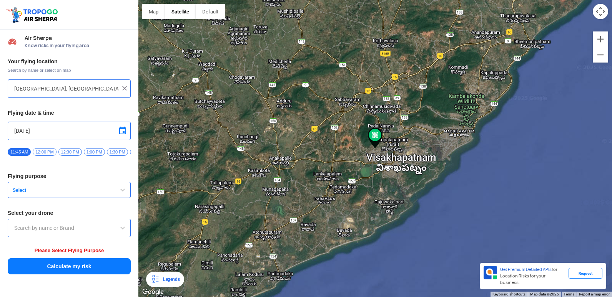
click at [87, 194] on span "Select" at bounding box center [58, 191] width 96 height 6
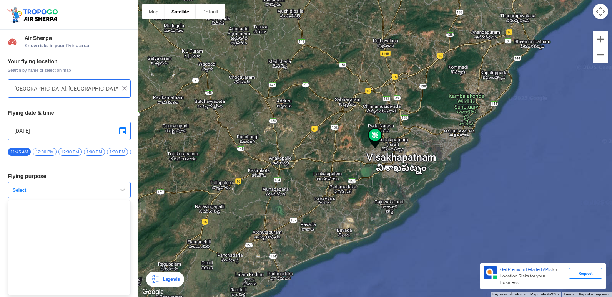
click at [90, 193] on span "Select" at bounding box center [58, 191] width 96 height 6
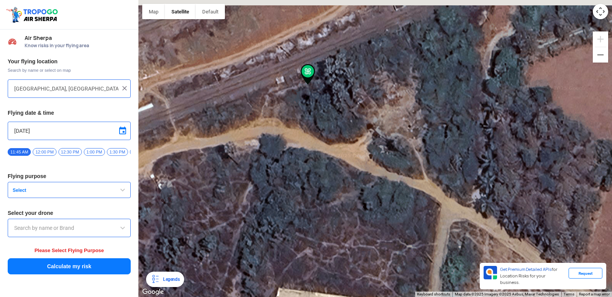
drag, startPoint x: 321, startPoint y: 96, endPoint x: 322, endPoint y: 317, distance: 221.4
click at [322, 291] on html "Location Risk Score Air Sherpa Know risks in your flying area Your flying locat…" at bounding box center [306, 148] width 612 height 297
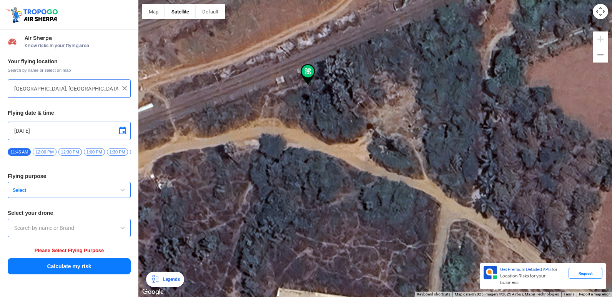
click at [101, 194] on span "Select" at bounding box center [58, 191] width 96 height 6
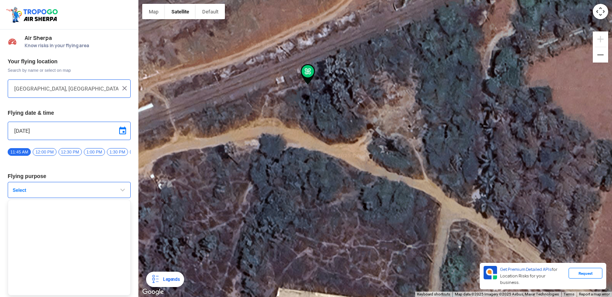
scroll to position [2, 0]
click at [101, 193] on span "Select" at bounding box center [58, 191] width 96 height 6
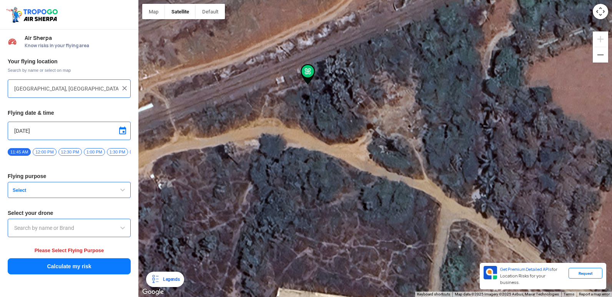
scroll to position [0, 0]
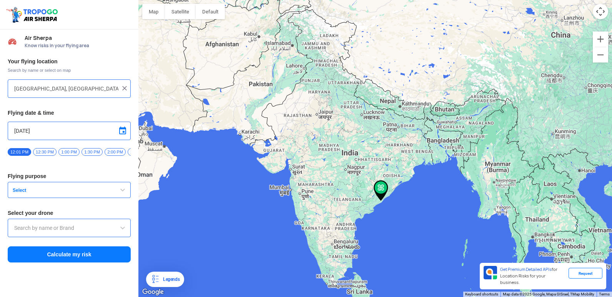
click at [68, 193] on span "Select" at bounding box center [58, 191] width 96 height 6
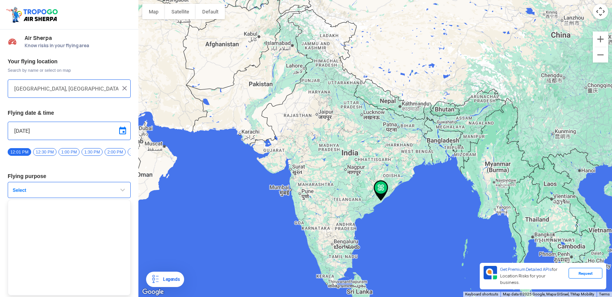
scroll to position [2, 0]
click at [86, 240] on ul at bounding box center [69, 248] width 123 height 96
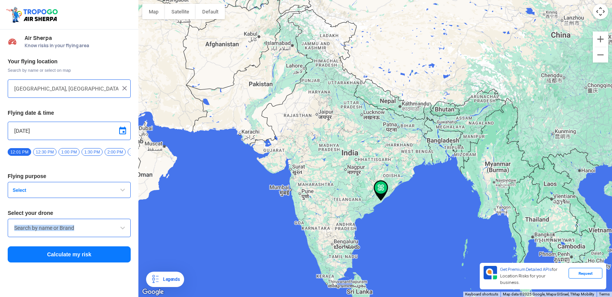
click at [86, 238] on div at bounding box center [69, 228] width 123 height 18
drag, startPoint x: 86, startPoint y: 240, endPoint x: 79, endPoint y: 230, distance: 12.5
click at [79, 230] on input "text" at bounding box center [69, 228] width 110 height 9
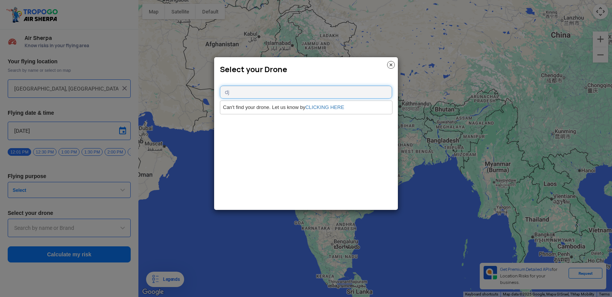
type input "dj"
click at [392, 65] on img at bounding box center [391, 65] width 8 height 8
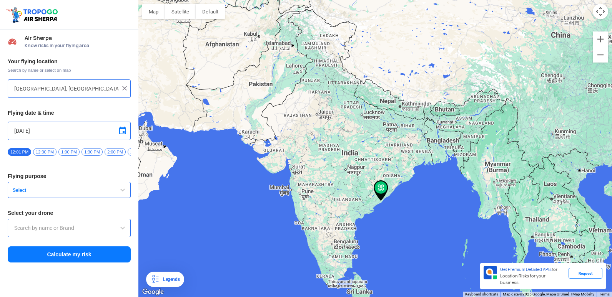
drag, startPoint x: 479, startPoint y: 32, endPoint x: 326, endPoint y: 210, distance: 234.4
click at [326, 210] on div at bounding box center [375, 148] width 474 height 297
click at [374, 198] on img at bounding box center [381, 191] width 15 height 21
click at [377, 200] on img at bounding box center [381, 191] width 15 height 21
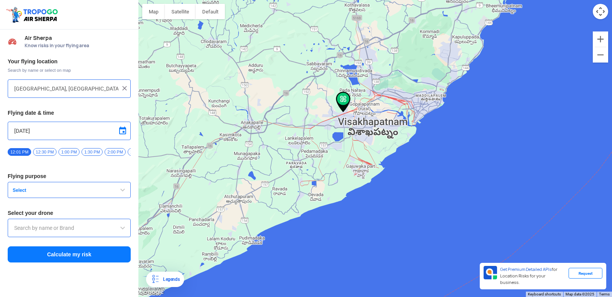
drag, startPoint x: 301, startPoint y: 85, endPoint x: 336, endPoint y: 184, distance: 104.7
click at [336, 184] on div at bounding box center [375, 148] width 474 height 297
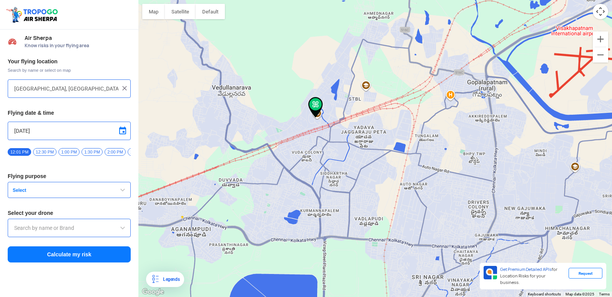
drag, startPoint x: 304, startPoint y: 116, endPoint x: 340, endPoint y: 273, distance: 161.1
click at [340, 273] on div at bounding box center [375, 148] width 474 height 297
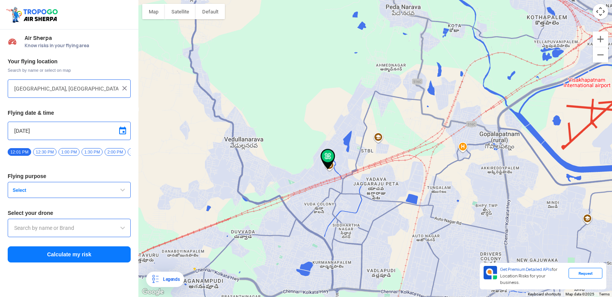
drag, startPoint x: 322, startPoint y: 166, endPoint x: 340, endPoint y: 238, distance: 73.9
click at [340, 238] on div at bounding box center [375, 148] width 474 height 297
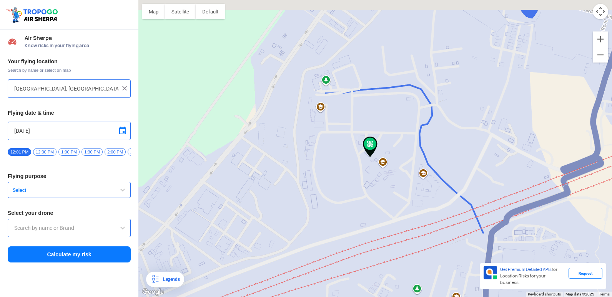
drag, startPoint x: 372, startPoint y: 148, endPoint x: 385, endPoint y: 196, distance: 50.4
click at [385, 196] on div at bounding box center [375, 148] width 474 height 297
